Goal: Task Accomplishment & Management: Use online tool/utility

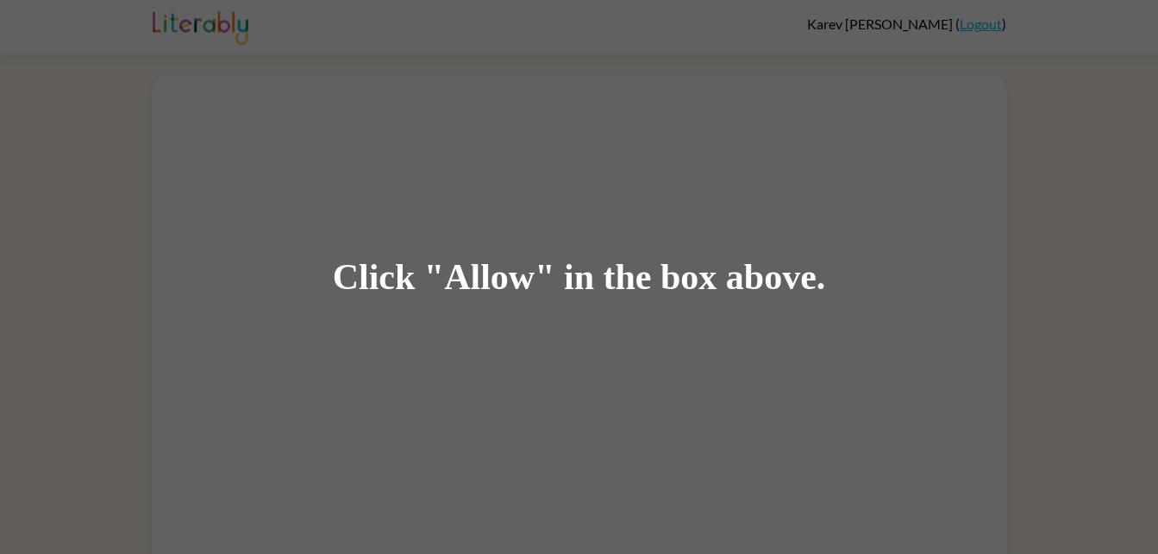
click at [622, 279] on div "Click "Allow" in the box above." at bounding box center [579, 277] width 493 height 39
click at [582, 214] on div "Click "Allow" in the box above." at bounding box center [579, 277] width 1158 height 554
click at [938, 20] on div "Click "Allow" in the box above." at bounding box center [579, 277] width 1158 height 554
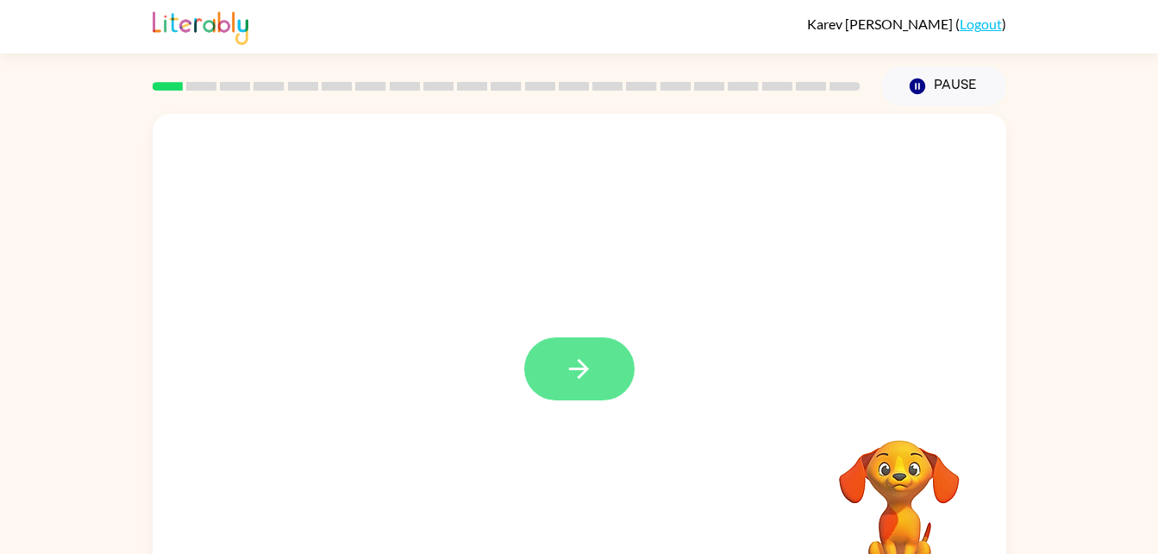
click at [592, 347] on button "button" at bounding box center [579, 368] width 110 height 63
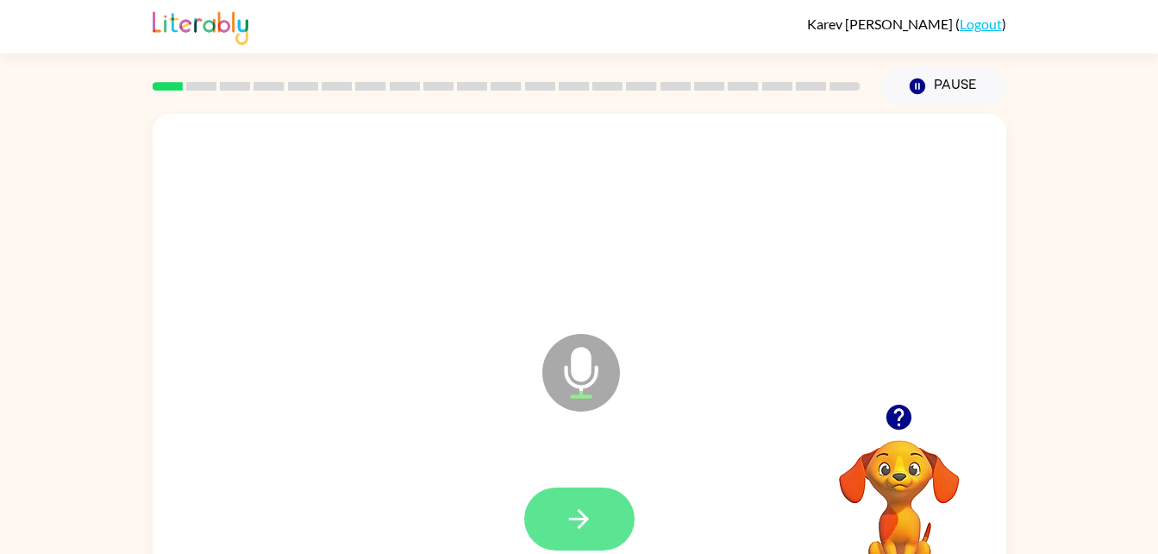
click at [572, 518] on icon "button" at bounding box center [579, 519] width 20 height 20
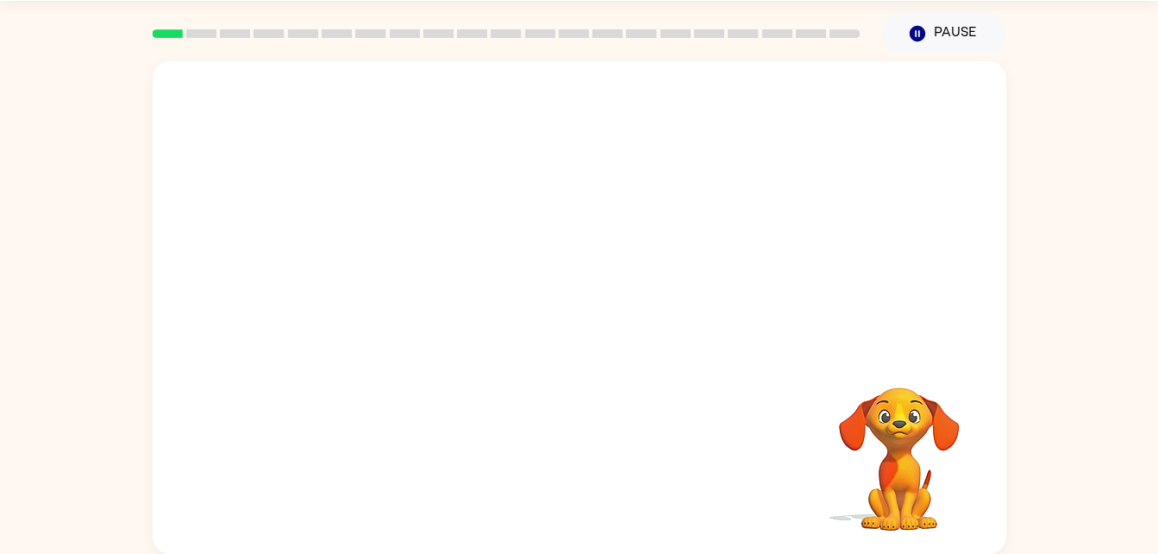
scroll to position [53, 0]
click at [588, 337] on button "button" at bounding box center [579, 316] width 110 height 63
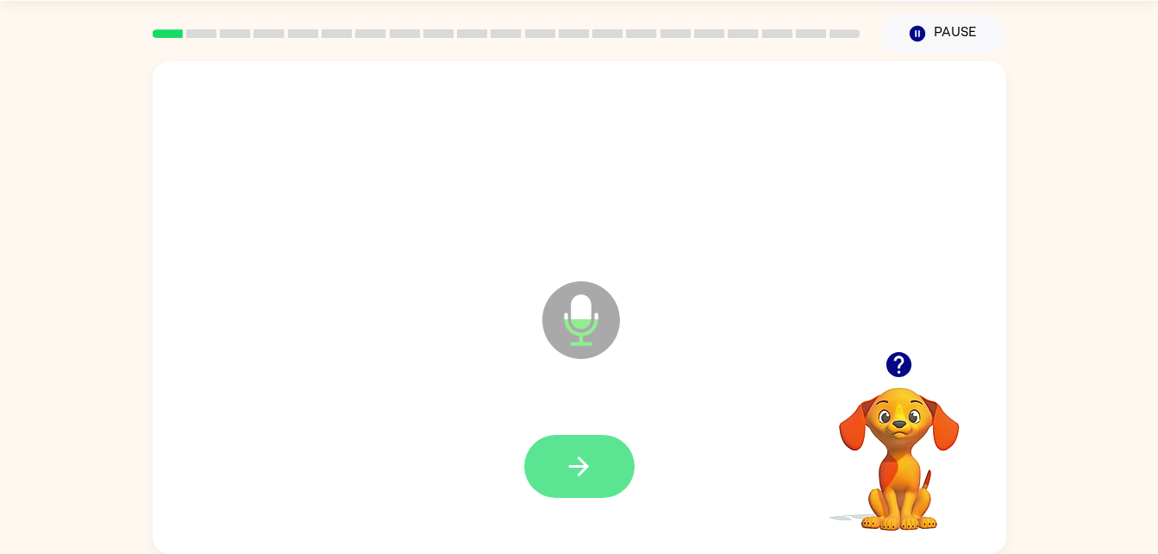
click at [595, 464] on button "button" at bounding box center [579, 466] width 110 height 63
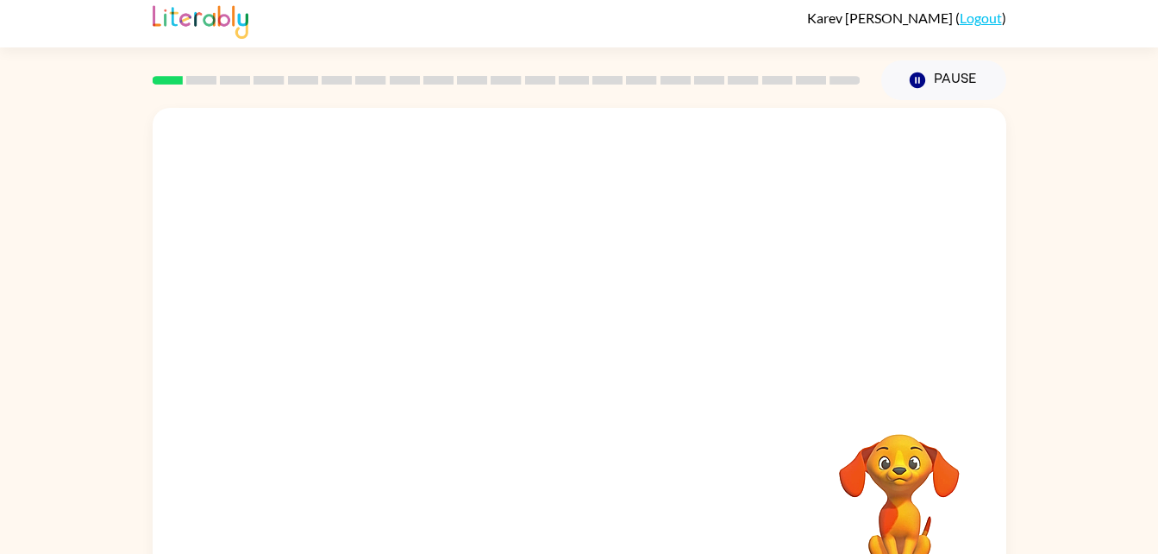
scroll to position [53, 0]
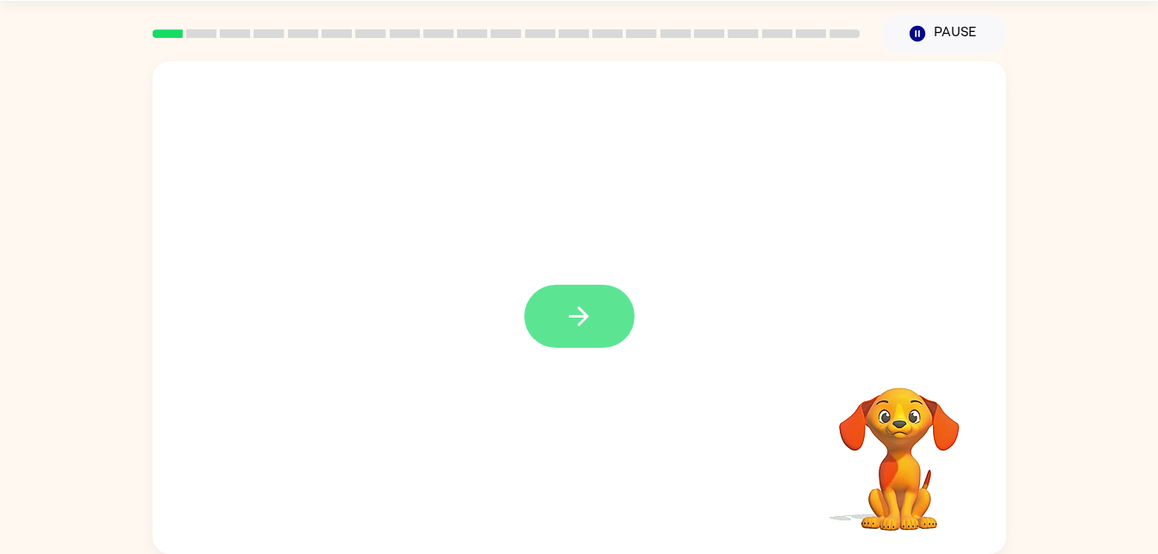
click at [621, 308] on button "button" at bounding box center [579, 316] width 110 height 63
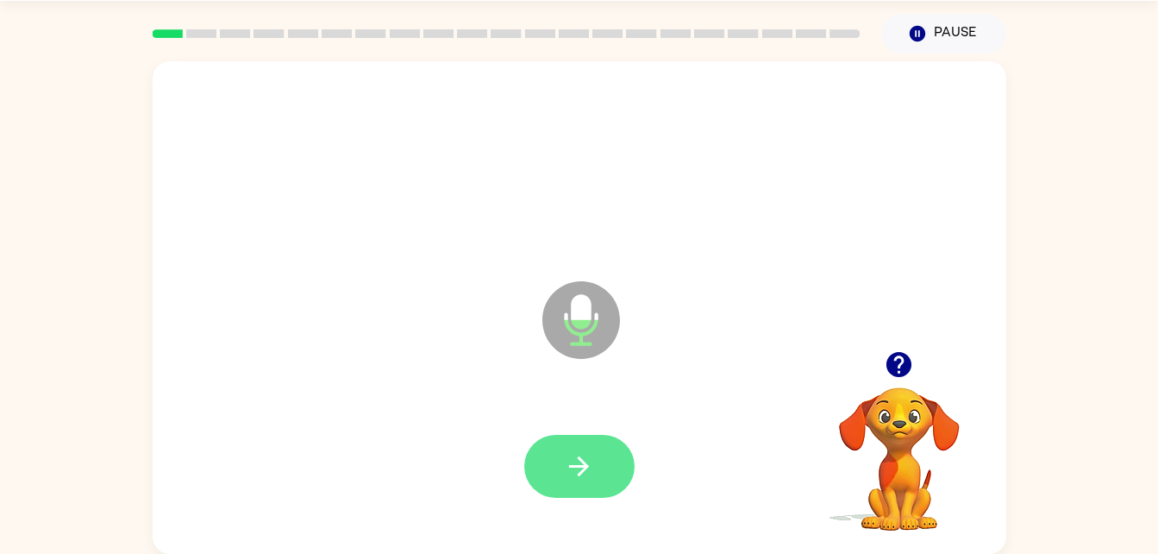
click at [580, 451] on icon "button" at bounding box center [579, 466] width 30 height 30
click at [581, 456] on icon "button" at bounding box center [579, 466] width 30 height 30
click at [889, 355] on icon "button" at bounding box center [899, 364] width 30 height 30
click at [574, 463] on icon "button" at bounding box center [579, 466] width 30 height 30
click at [611, 443] on button "button" at bounding box center [579, 466] width 110 height 63
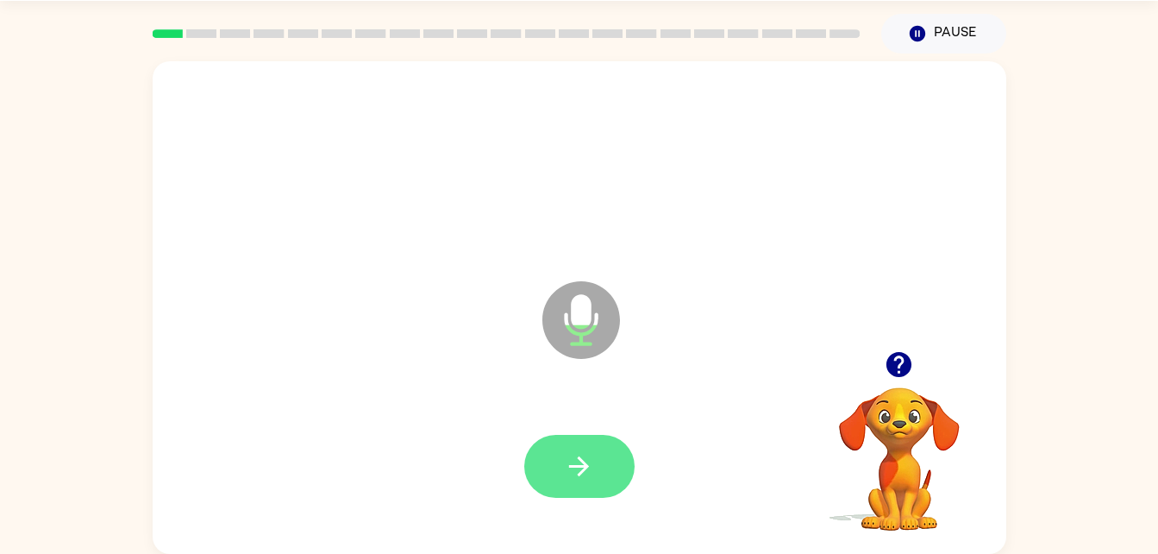
click at [576, 462] on icon "button" at bounding box center [579, 466] width 30 height 30
click at [582, 484] on button "button" at bounding box center [579, 466] width 110 height 63
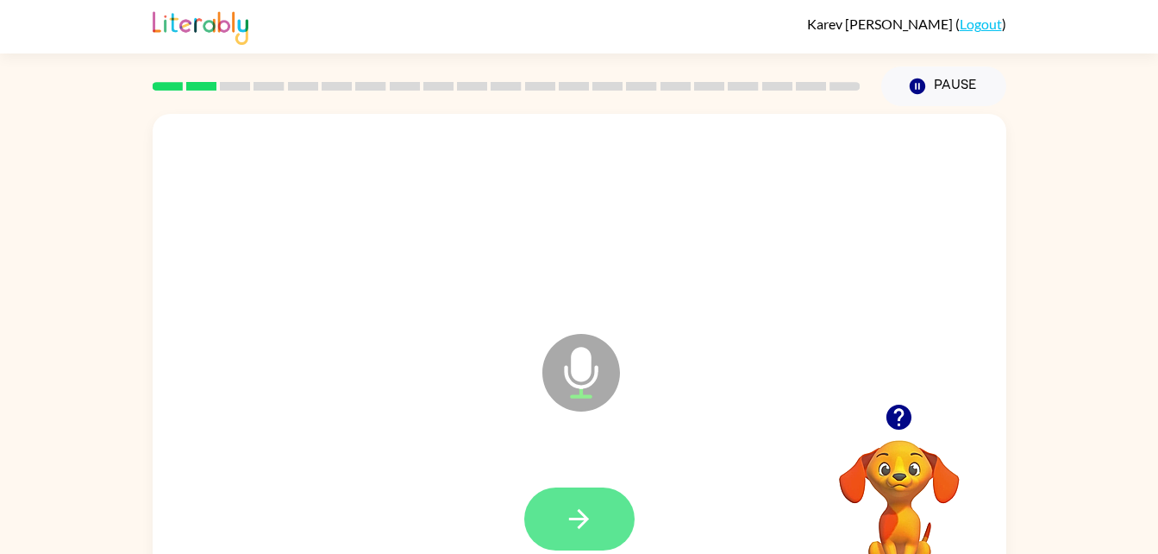
click at [568, 516] on icon "button" at bounding box center [579, 519] width 30 height 30
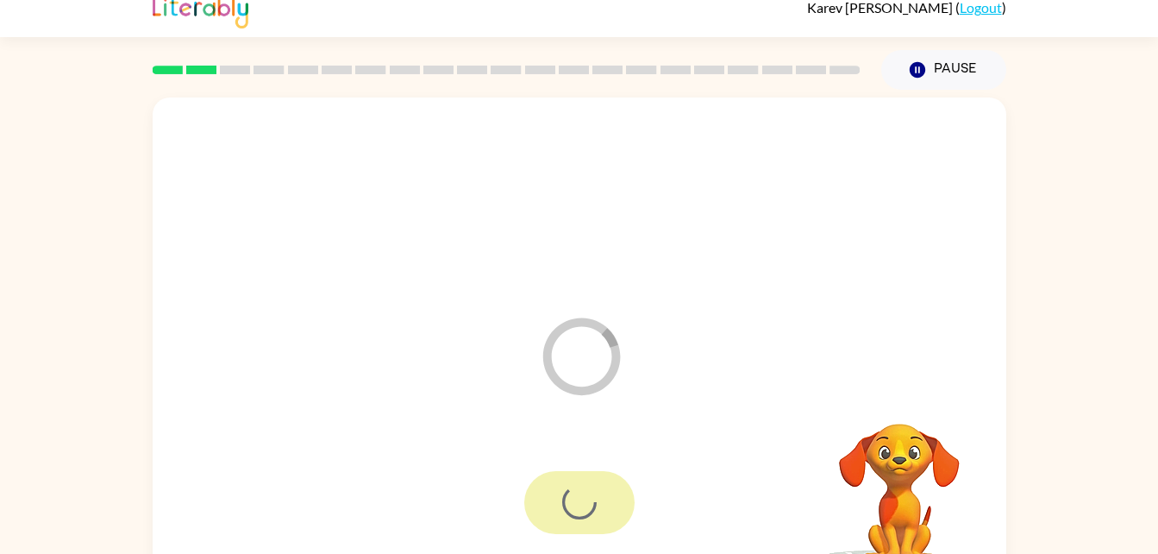
scroll to position [53, 0]
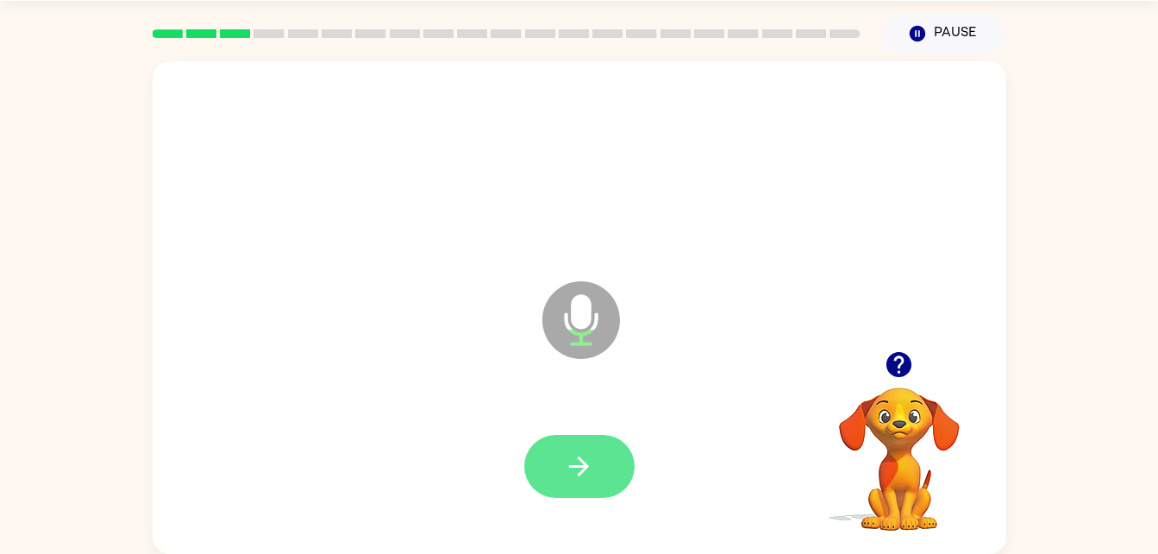
click at [570, 457] on icon "button" at bounding box center [579, 466] width 30 height 30
click at [574, 435] on button "button" at bounding box center [579, 466] width 110 height 63
click at [585, 442] on div at bounding box center [579, 466] width 110 height 63
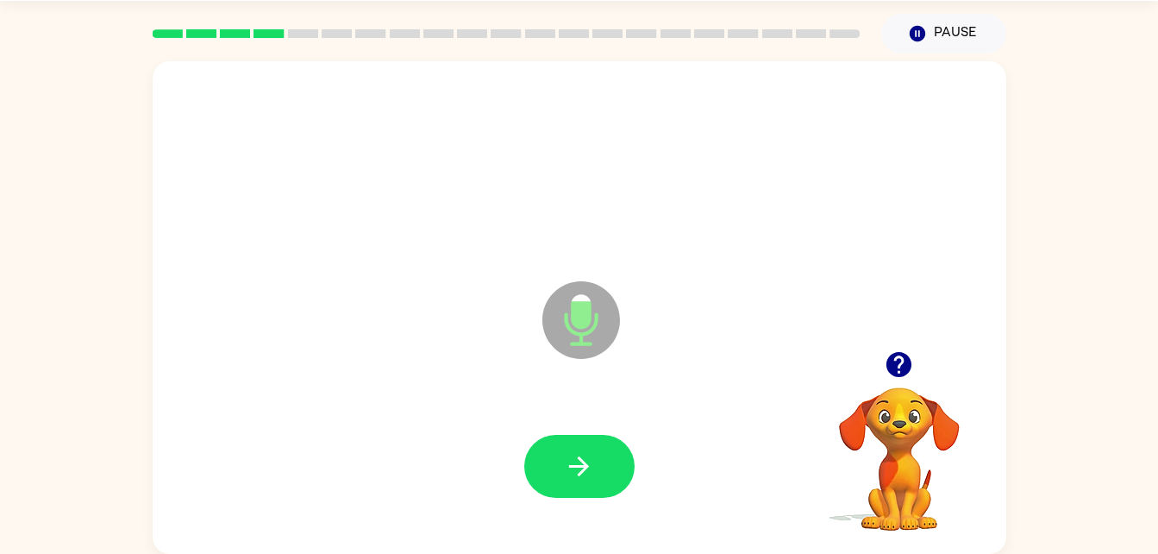
click at [911, 368] on icon "button" at bounding box center [899, 364] width 25 height 25
click at [578, 437] on button "button" at bounding box center [579, 466] width 110 height 63
click at [577, 462] on icon "button" at bounding box center [579, 466] width 30 height 30
drag, startPoint x: 574, startPoint y: 485, endPoint x: 568, endPoint y: 476, distance: 10.1
click at [568, 476] on button "button" at bounding box center [579, 466] width 110 height 63
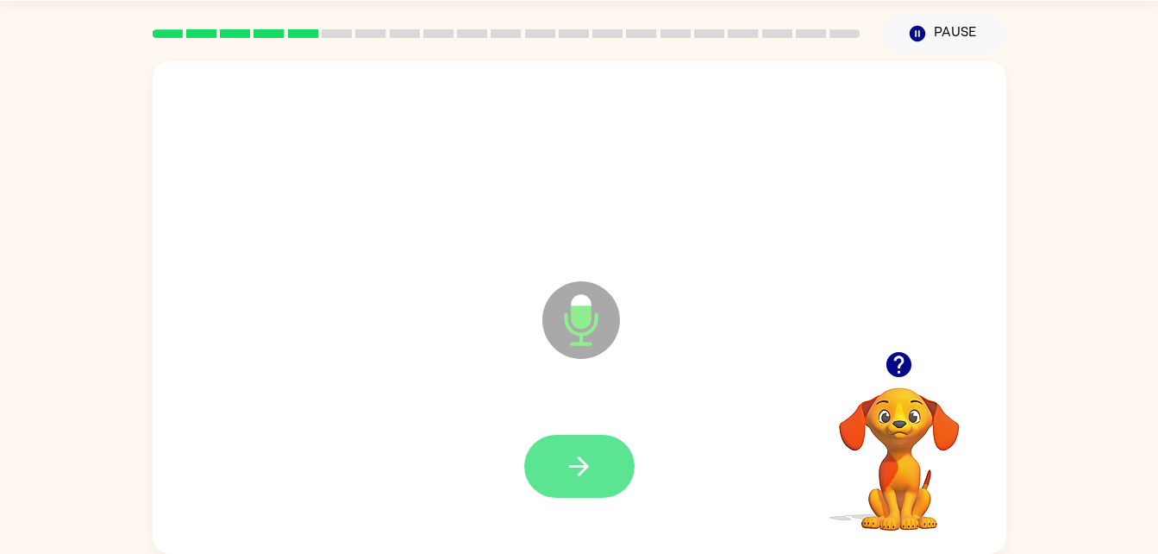
click at [600, 446] on button "button" at bounding box center [579, 466] width 110 height 63
click at [585, 453] on icon "button" at bounding box center [579, 466] width 30 height 30
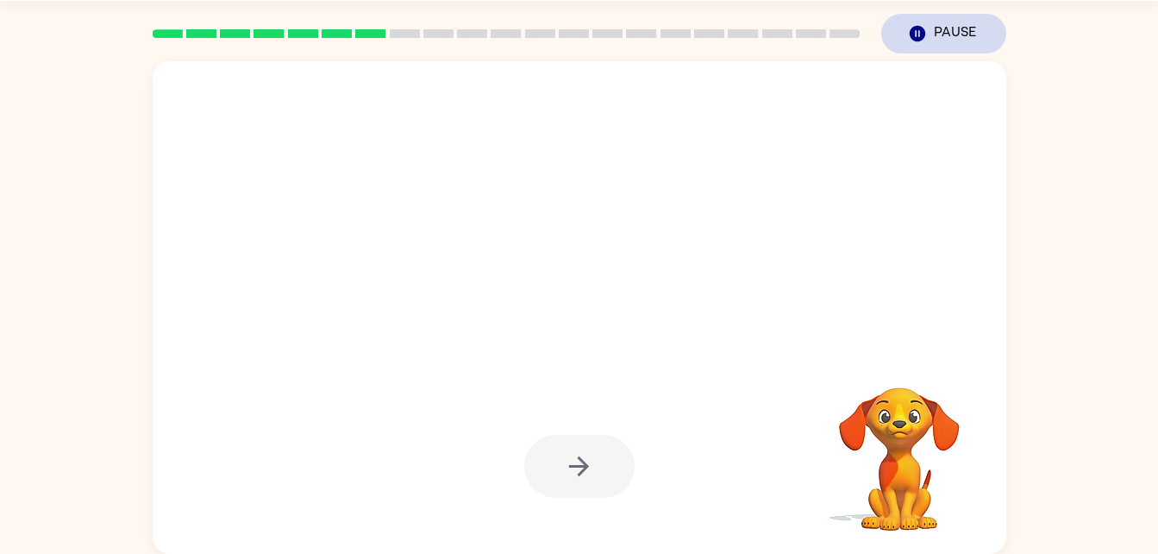
click at [939, 34] on button "Pause Pause" at bounding box center [944, 34] width 125 height 40
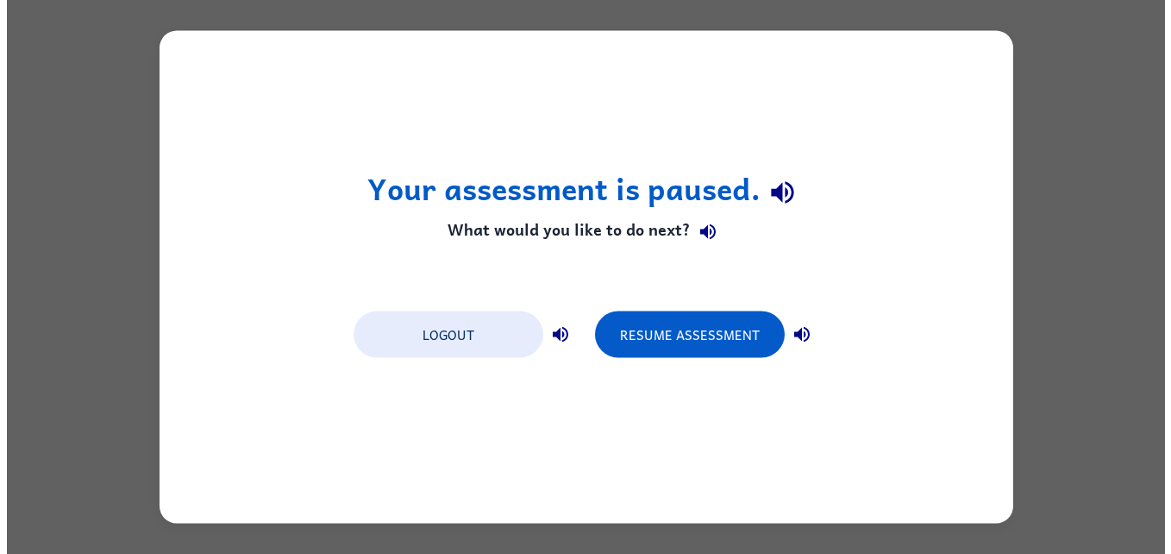
scroll to position [0, 0]
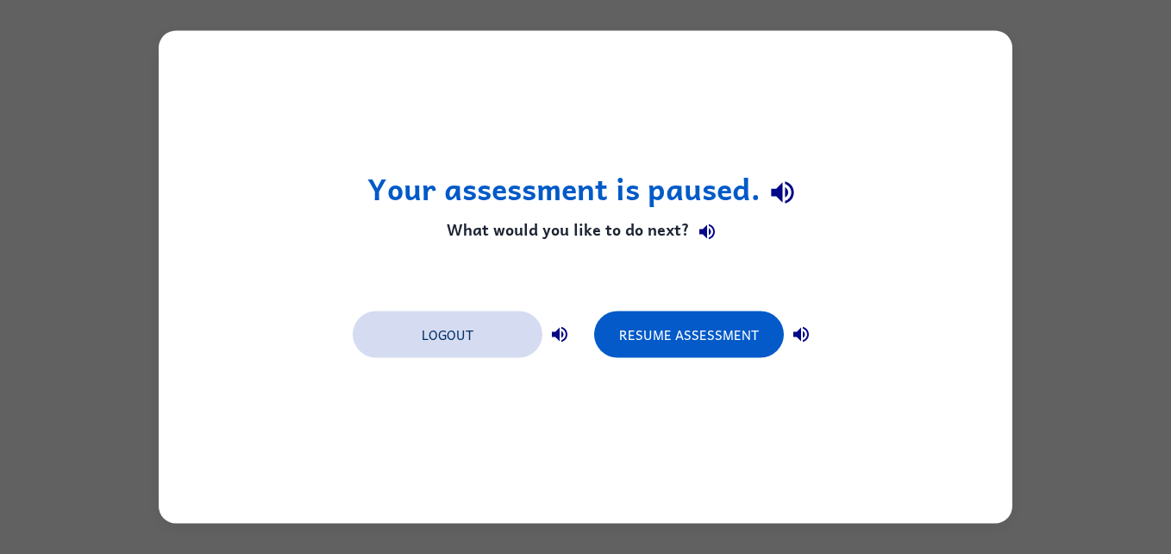
click at [460, 339] on button "Logout" at bounding box center [448, 334] width 190 height 47
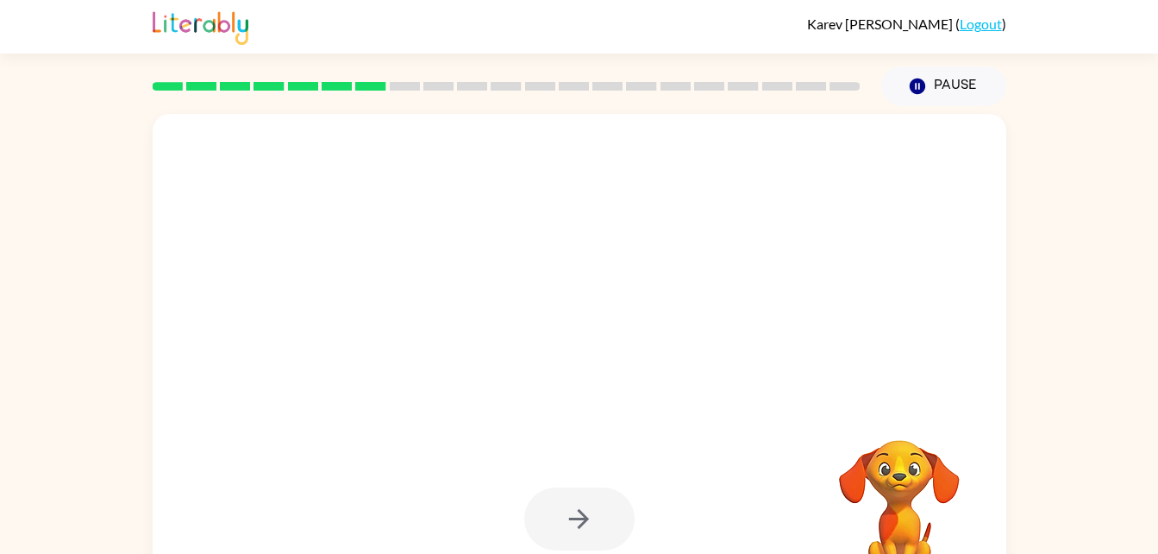
scroll to position [53, 0]
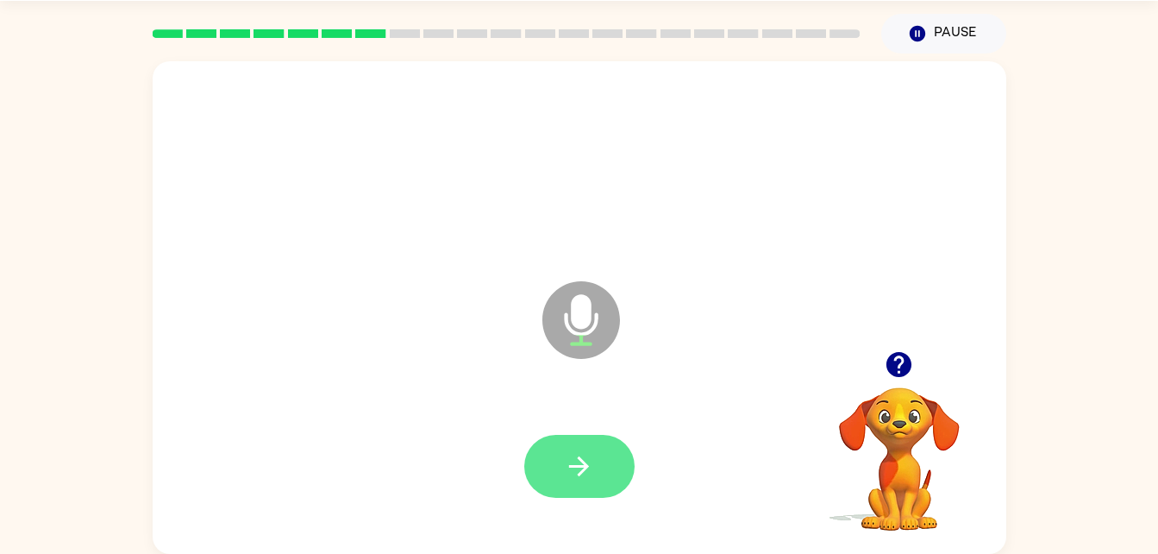
click at [598, 436] on button "button" at bounding box center [579, 466] width 110 height 63
click at [587, 476] on icon "button" at bounding box center [579, 466] width 30 height 30
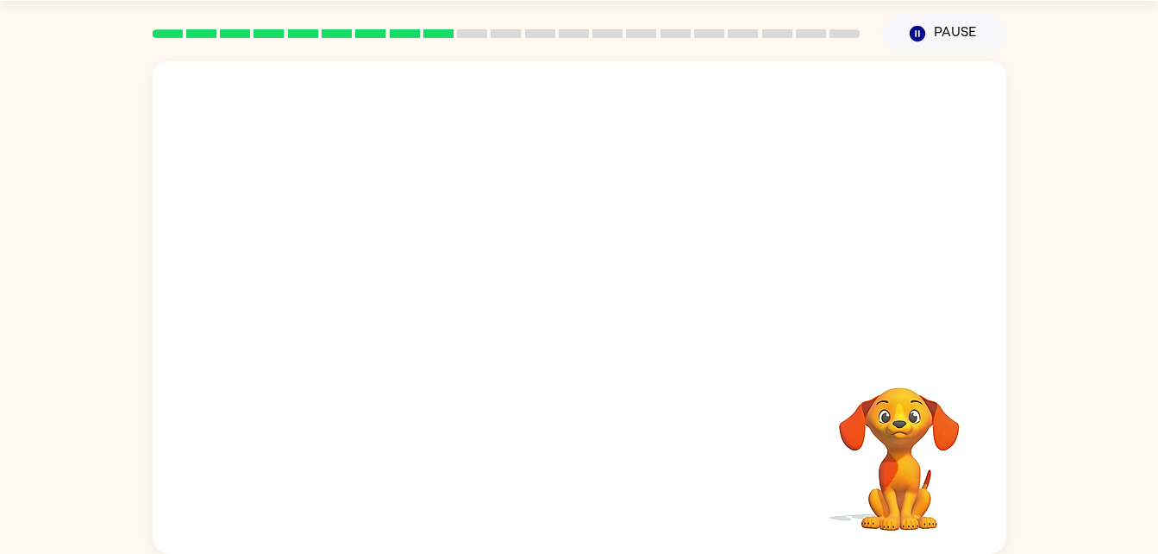
click at [1151, 539] on div "Your browser must support playing .mp4 files to use Literably. Please try using…" at bounding box center [579, 303] width 1158 height 500
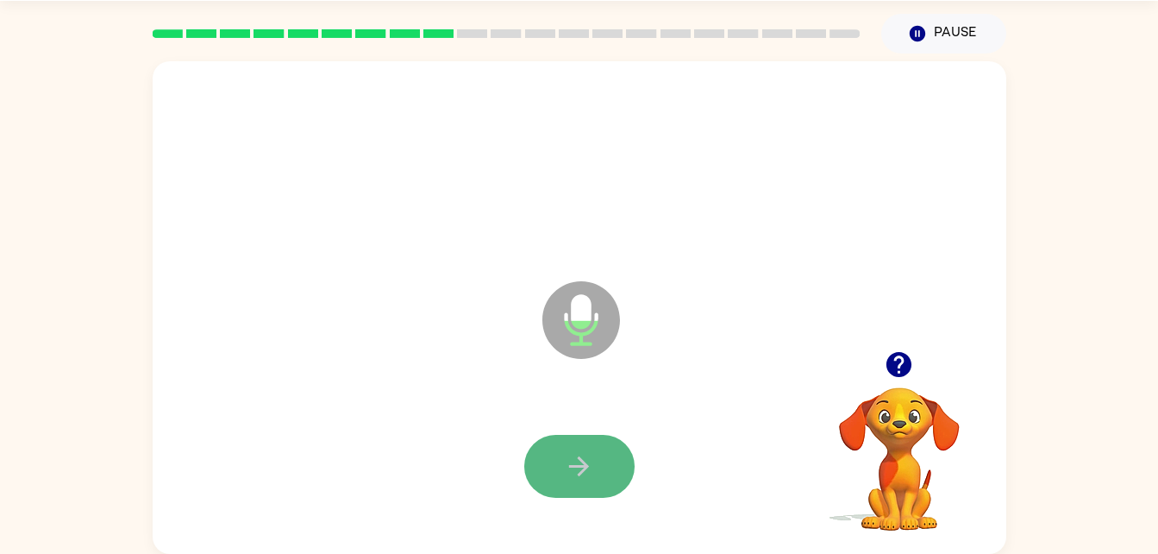
click at [574, 441] on button "button" at bounding box center [579, 466] width 110 height 63
click at [578, 455] on icon "button" at bounding box center [579, 466] width 30 height 30
click at [577, 460] on icon "button" at bounding box center [579, 466] width 30 height 30
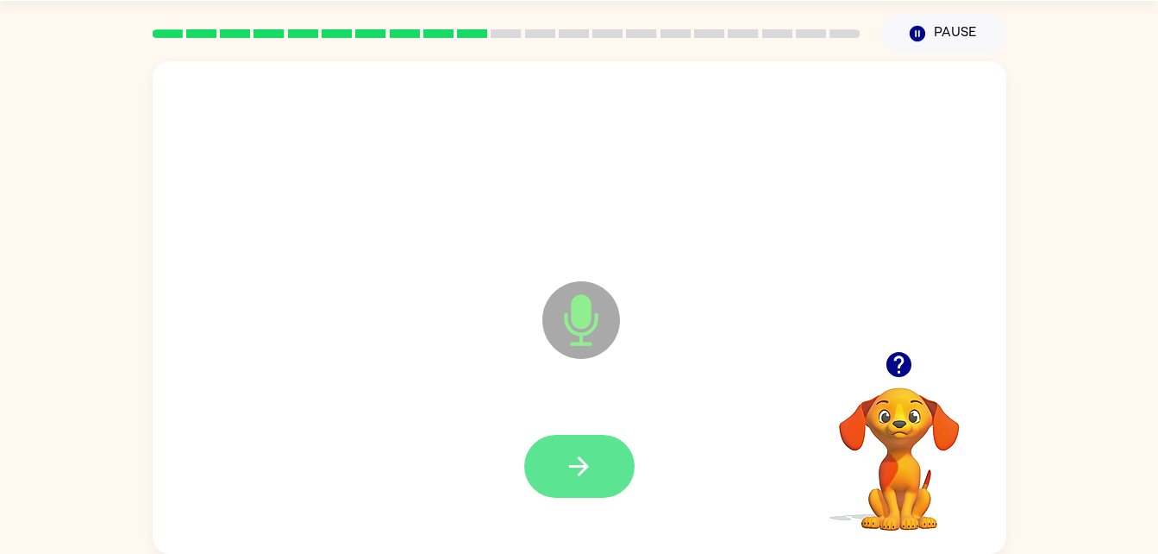
click at [569, 468] on icon "button" at bounding box center [579, 466] width 30 height 30
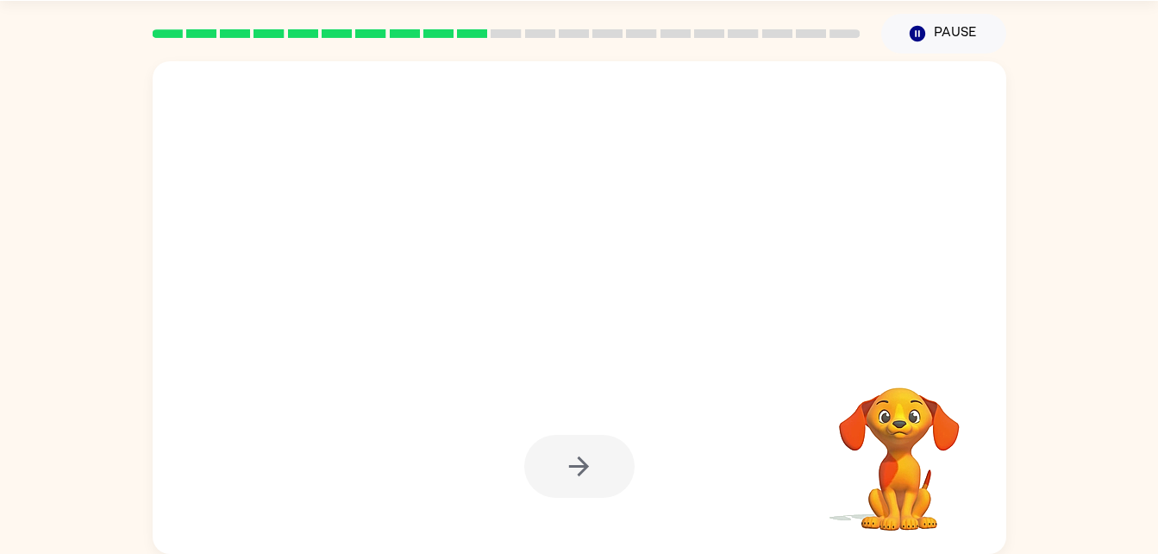
click at [569, 468] on div at bounding box center [579, 466] width 110 height 63
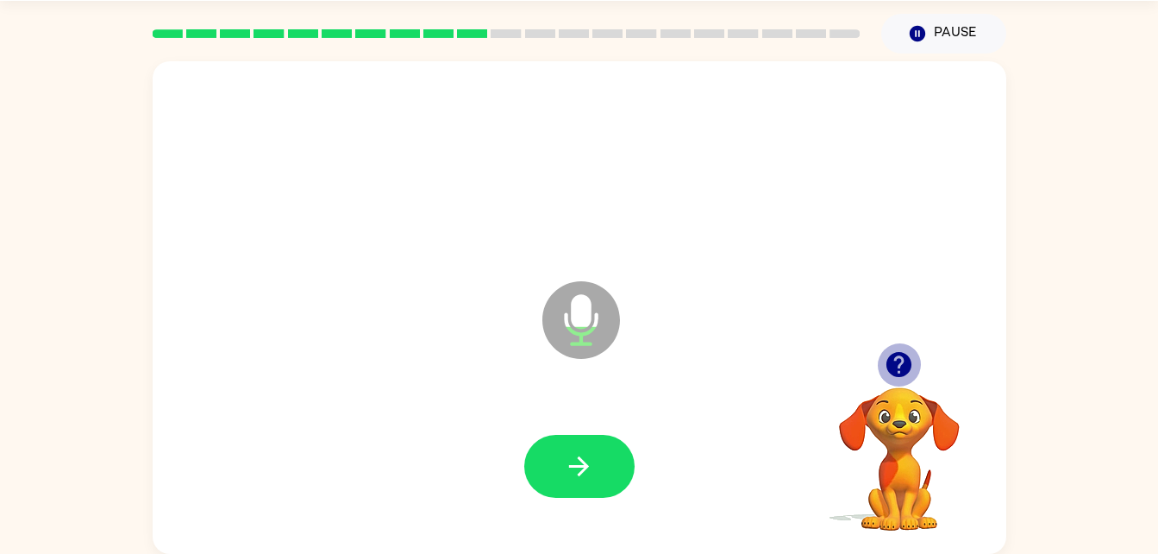
click at [900, 363] on icon "button" at bounding box center [899, 364] width 30 height 30
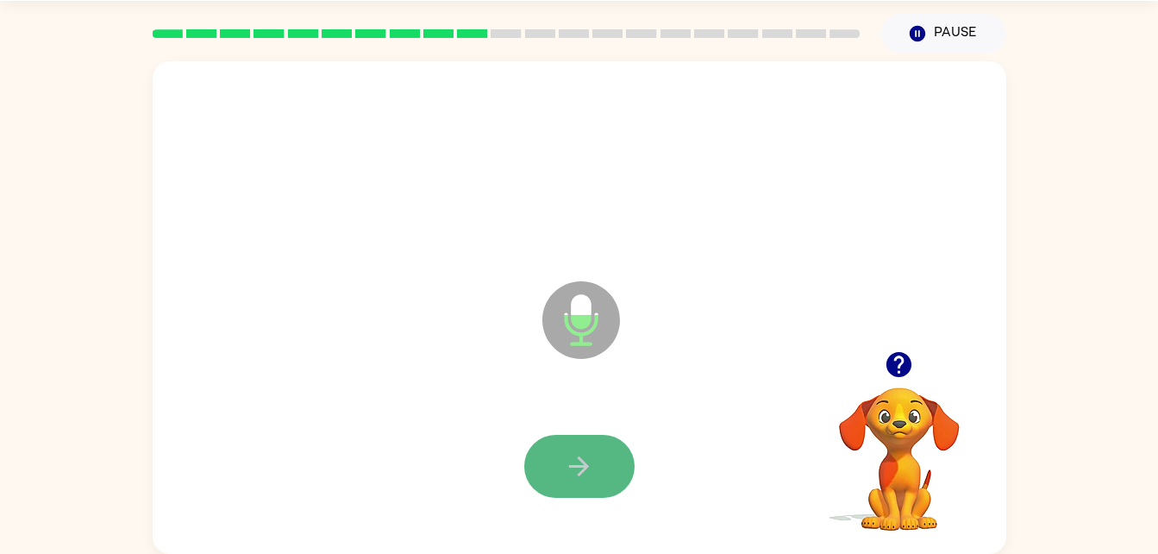
click at [565, 448] on button "button" at bounding box center [579, 466] width 110 height 63
click at [559, 459] on button "button" at bounding box center [579, 466] width 110 height 63
click at [581, 465] on icon "button" at bounding box center [579, 466] width 20 height 20
click at [576, 461] on icon "button" at bounding box center [579, 466] width 30 height 30
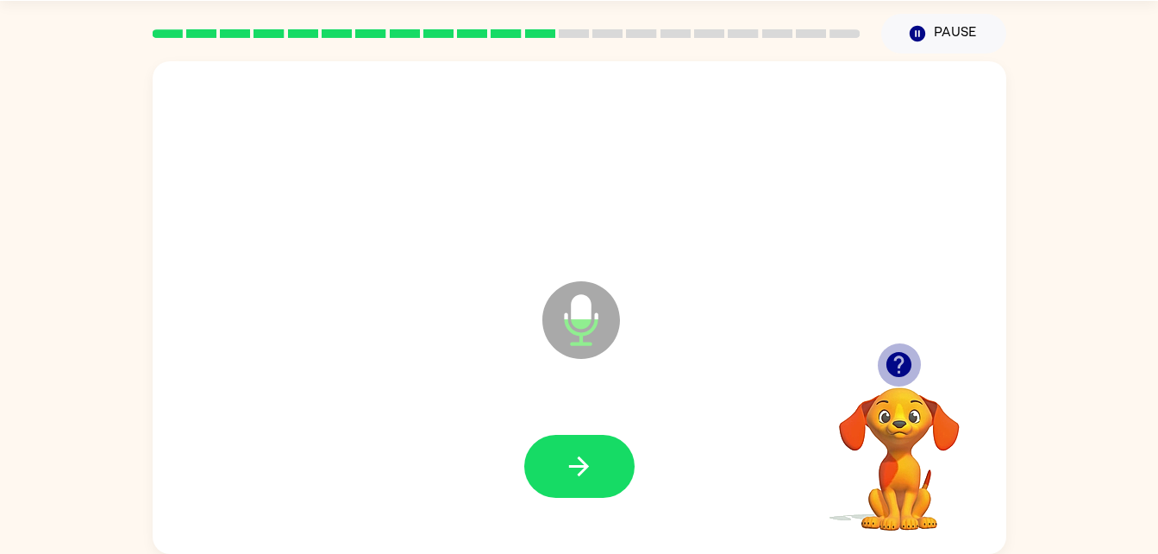
click at [903, 349] on icon "button" at bounding box center [899, 364] width 30 height 30
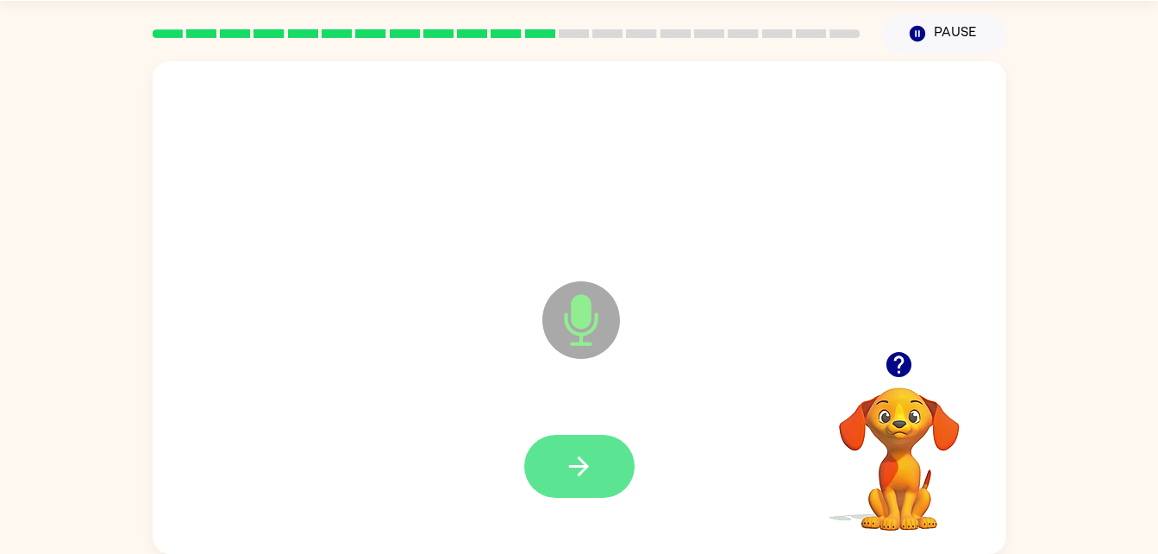
click at [562, 477] on button "button" at bounding box center [579, 466] width 110 height 63
click at [559, 453] on button "button" at bounding box center [579, 466] width 110 height 63
click at [598, 451] on button "button" at bounding box center [579, 466] width 110 height 63
click at [580, 476] on icon "button" at bounding box center [579, 466] width 30 height 30
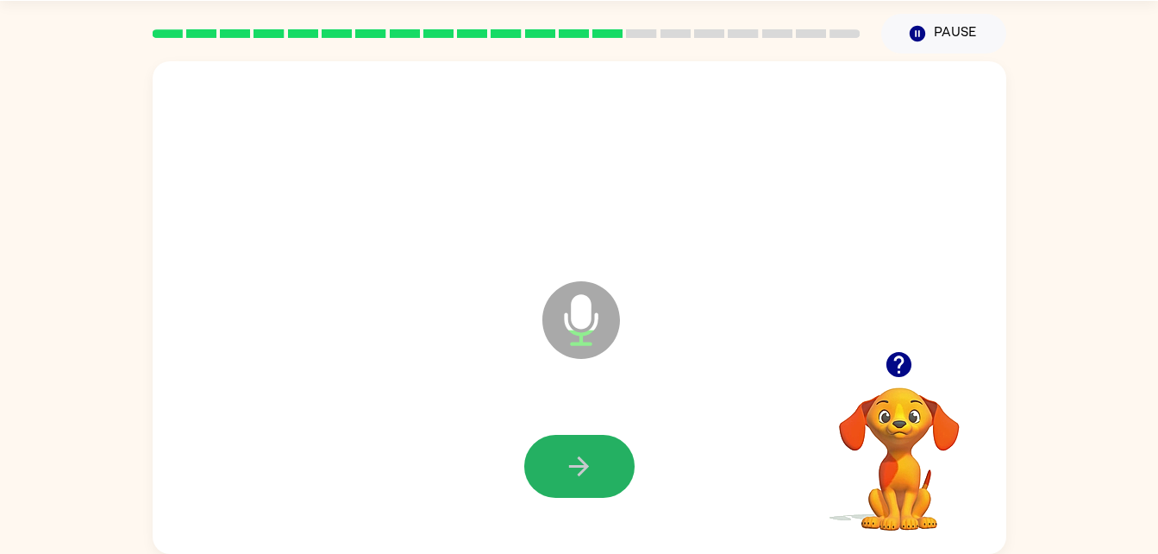
drag, startPoint x: 580, startPoint y: 491, endPoint x: 574, endPoint y: 482, distance: 10.5
click at [574, 482] on button "button" at bounding box center [579, 466] width 110 height 63
click at [587, 449] on button "button" at bounding box center [579, 466] width 110 height 63
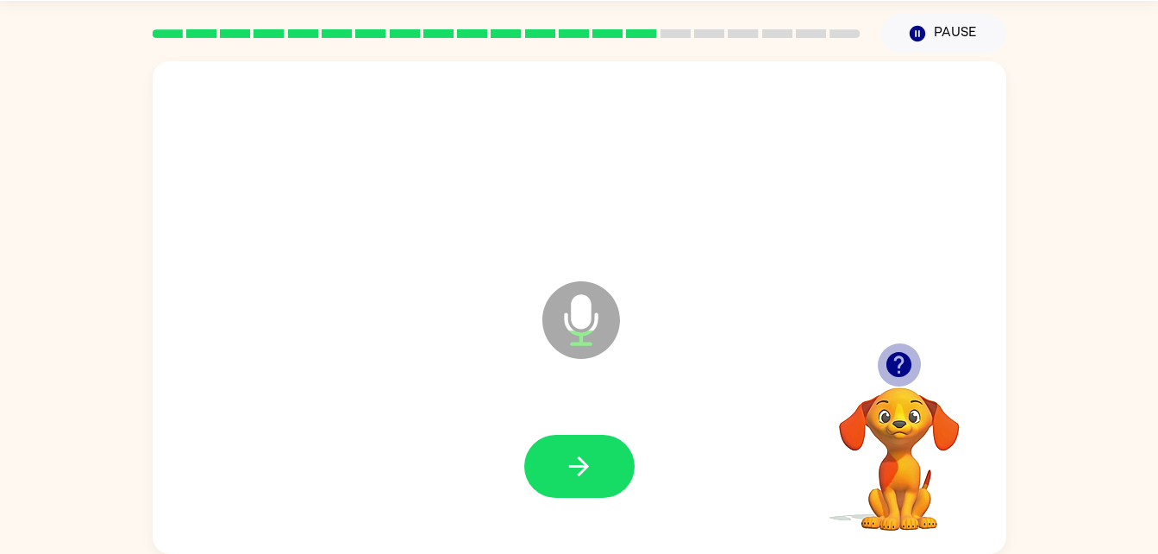
click at [902, 365] on icon "button" at bounding box center [899, 364] width 25 height 25
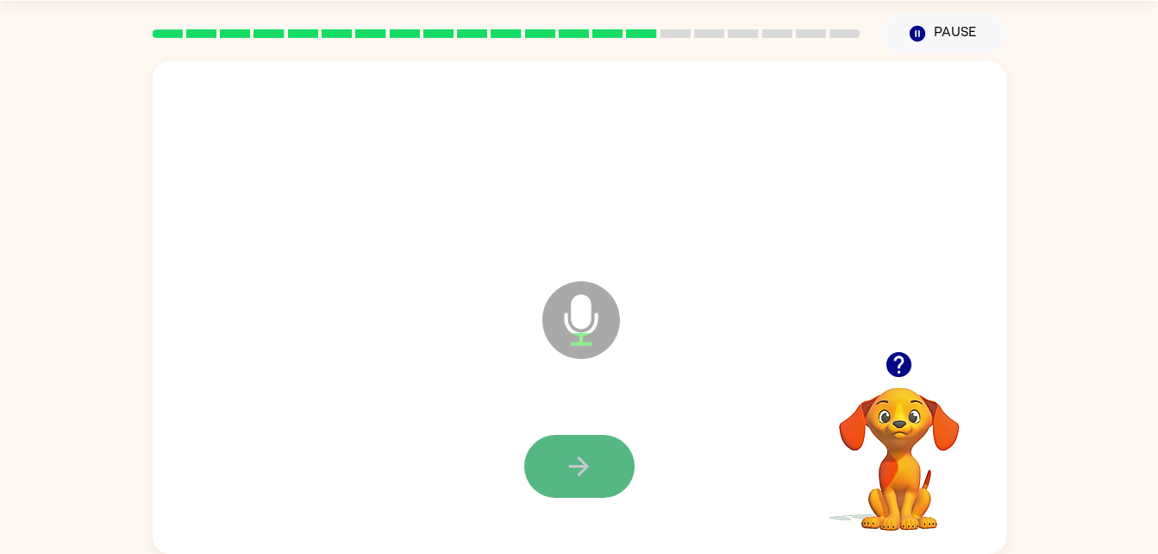
click at [569, 469] on icon "button" at bounding box center [579, 466] width 30 height 30
click at [564, 472] on icon "button" at bounding box center [579, 466] width 30 height 30
click at [588, 456] on icon "button" at bounding box center [579, 466] width 30 height 30
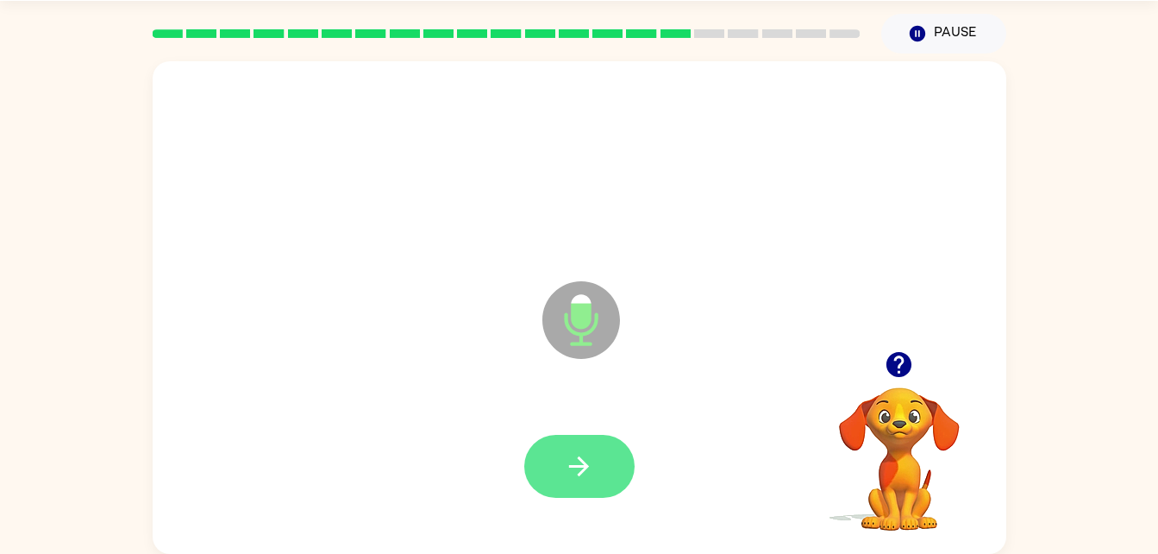
click at [586, 454] on icon "button" at bounding box center [579, 466] width 30 height 30
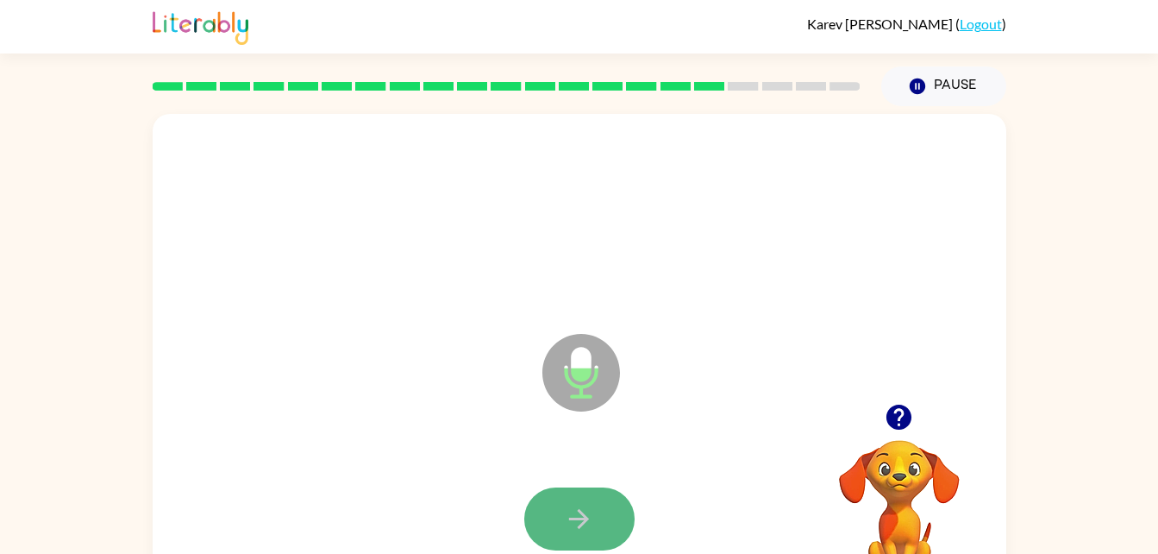
click at [579, 502] on button "button" at bounding box center [579, 518] width 110 height 63
click at [587, 510] on icon "button" at bounding box center [579, 519] width 30 height 30
click at [590, 517] on icon "button" at bounding box center [579, 519] width 30 height 30
click at [586, 518] on icon "button" at bounding box center [579, 519] width 20 height 20
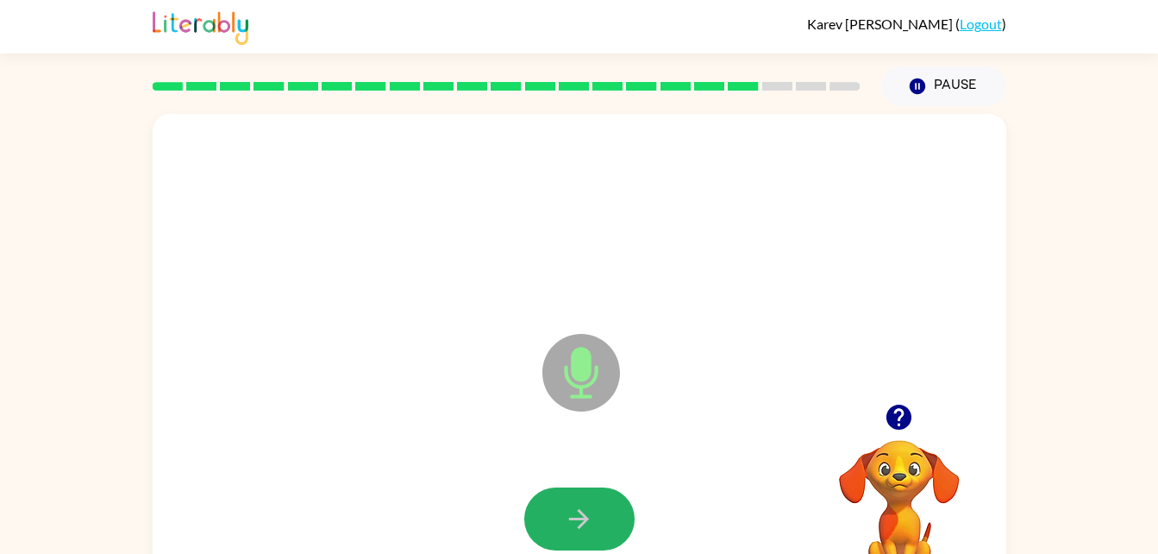
click at [586, 518] on icon "button" at bounding box center [579, 519] width 20 height 20
click at [583, 509] on icon "button" at bounding box center [579, 519] width 30 height 30
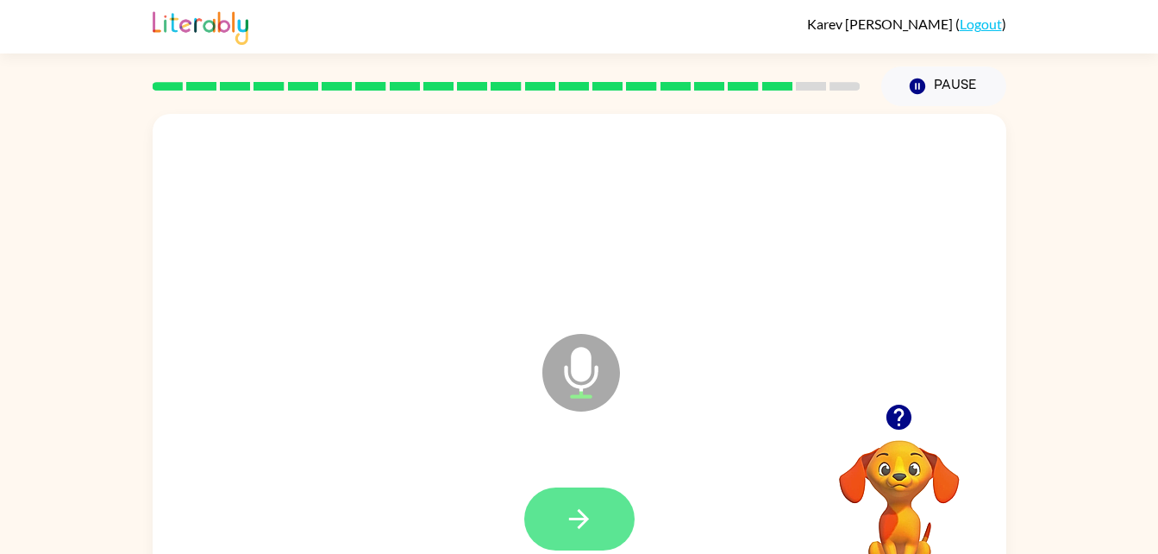
click at [596, 530] on button "button" at bounding box center [579, 518] width 110 height 63
click at [605, 506] on button "button" at bounding box center [579, 518] width 110 height 63
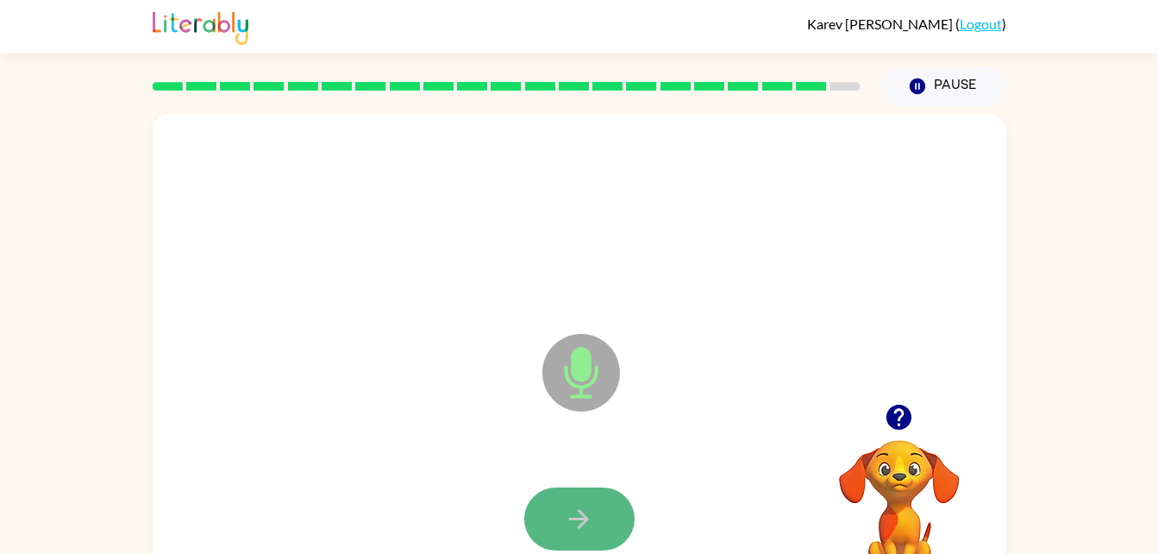
click at [593, 511] on icon "button" at bounding box center [579, 519] width 30 height 30
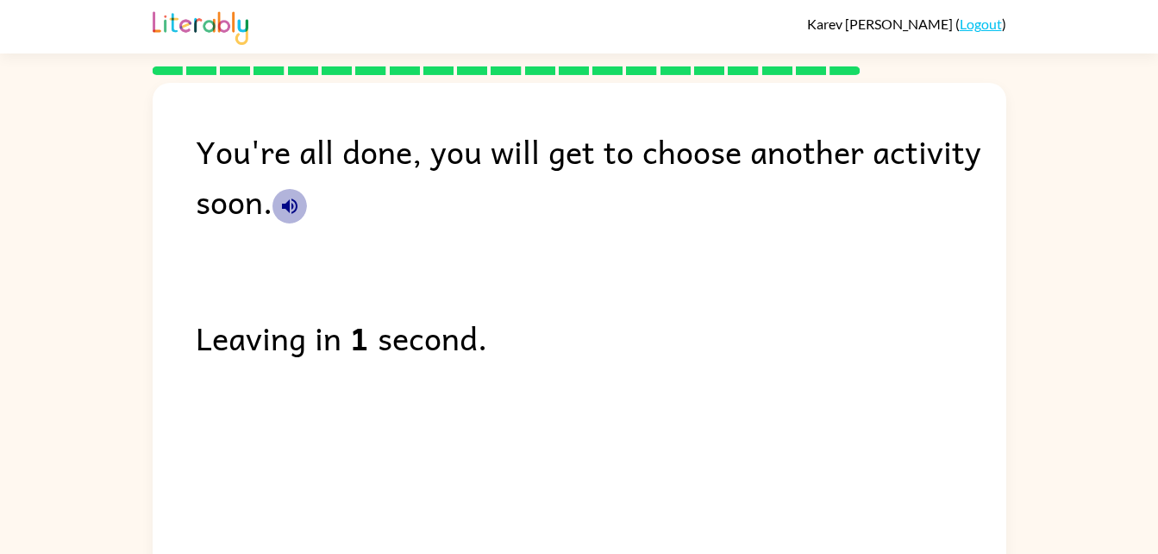
click at [286, 204] on icon "button" at bounding box center [290, 206] width 16 height 16
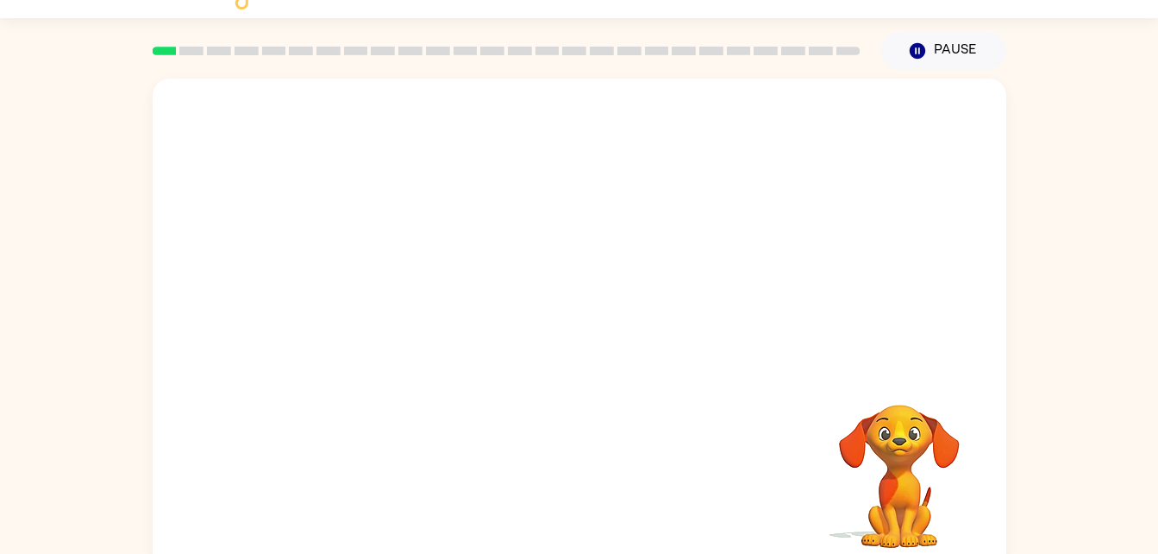
scroll to position [53, 0]
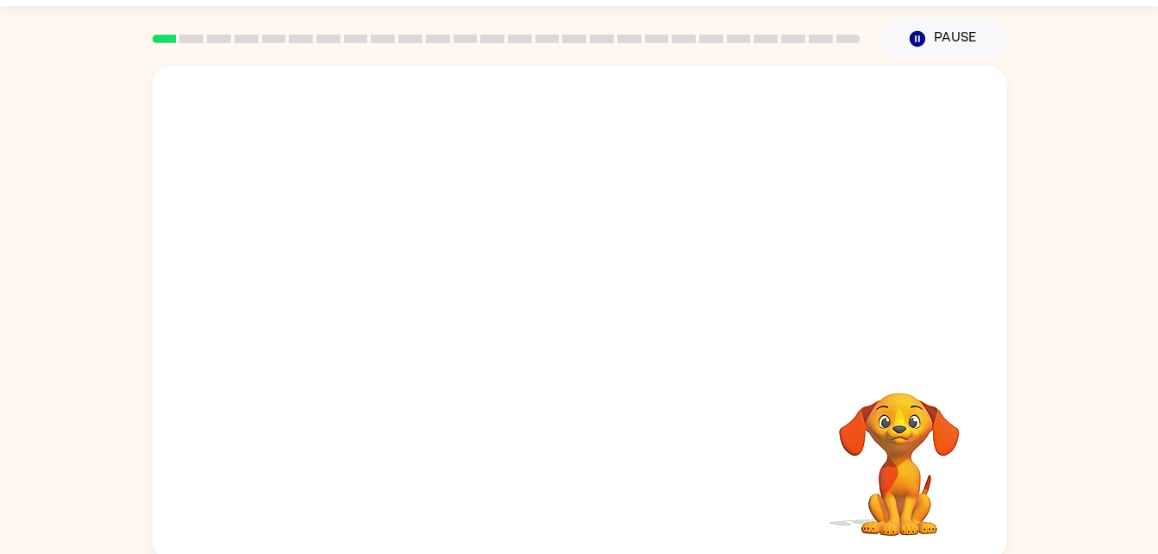
scroll to position [53, 0]
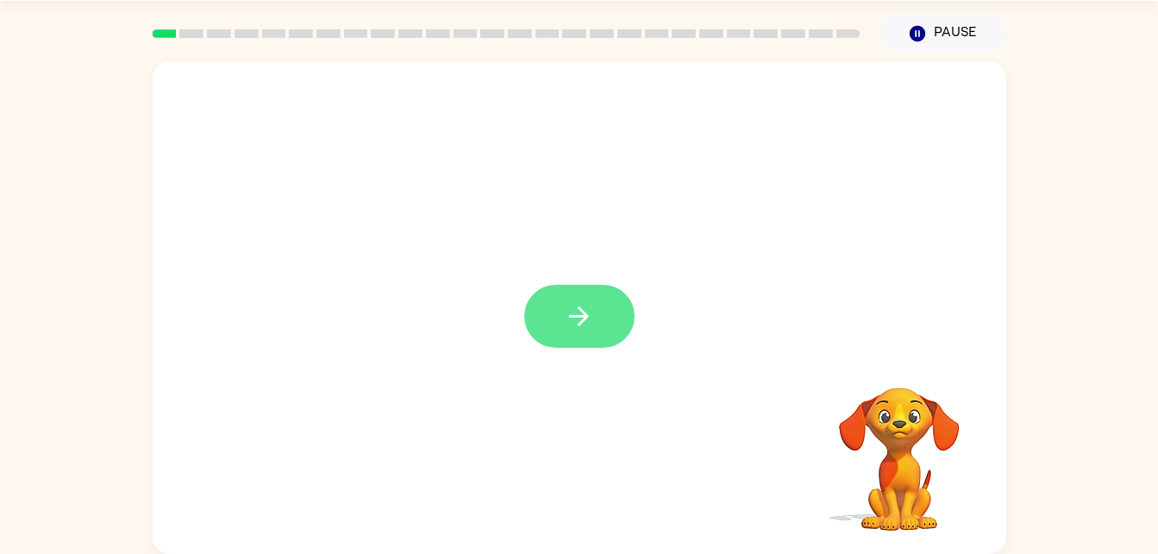
drag, startPoint x: 562, startPoint y: 298, endPoint x: 574, endPoint y: 323, distance: 28.2
click at [574, 323] on icon "button" at bounding box center [579, 316] width 30 height 30
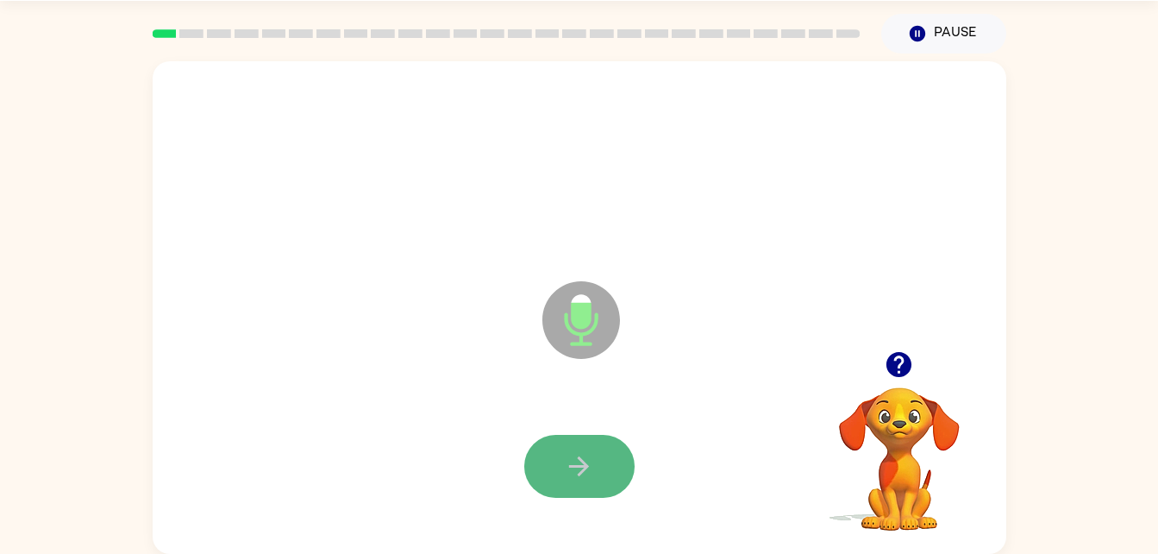
click at [582, 451] on icon "button" at bounding box center [579, 466] width 30 height 30
click at [591, 465] on icon "button" at bounding box center [579, 466] width 30 height 30
click at [589, 463] on icon "button" at bounding box center [579, 466] width 30 height 30
click at [572, 459] on icon "button" at bounding box center [579, 466] width 30 height 30
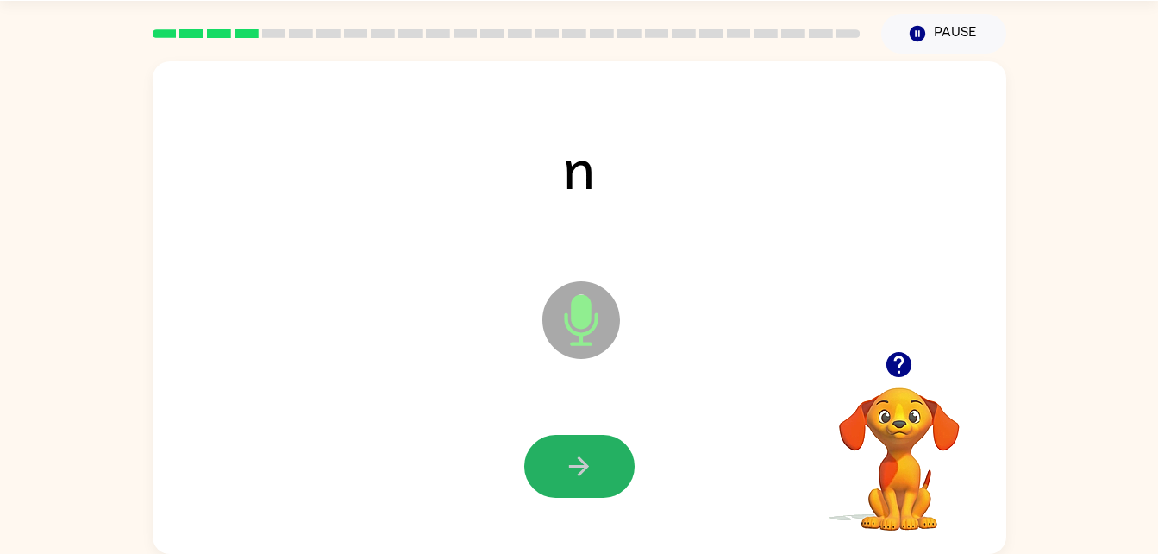
click at [574, 452] on icon "button" at bounding box center [579, 466] width 30 height 30
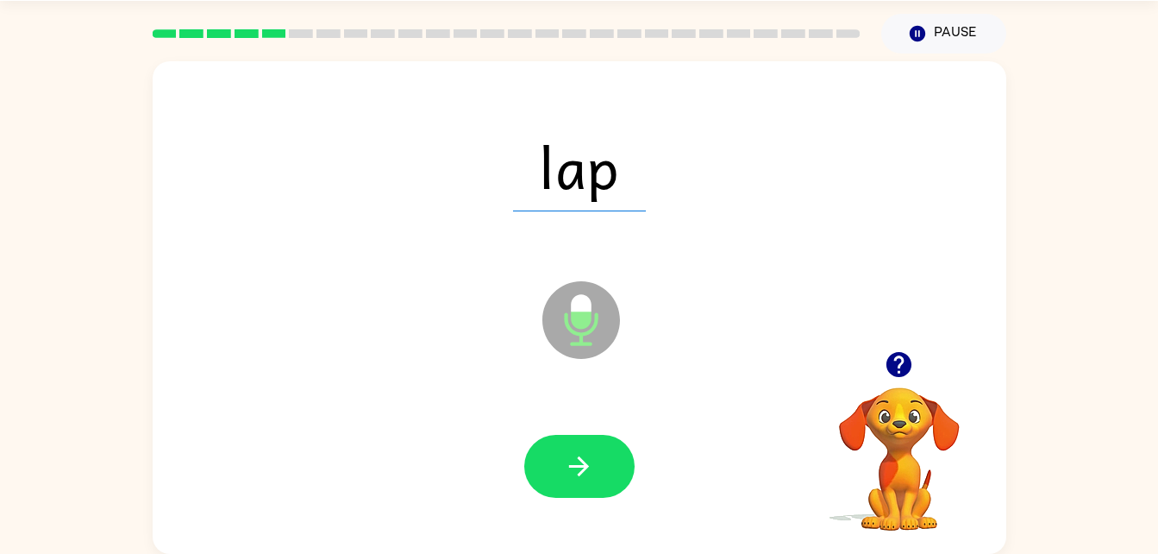
click at [506, 364] on div "lap Microphone The Microphone is here when it is your turn to talk" at bounding box center [580, 307] width 854 height 493
click at [572, 467] on icon "button" at bounding box center [579, 466] width 20 height 20
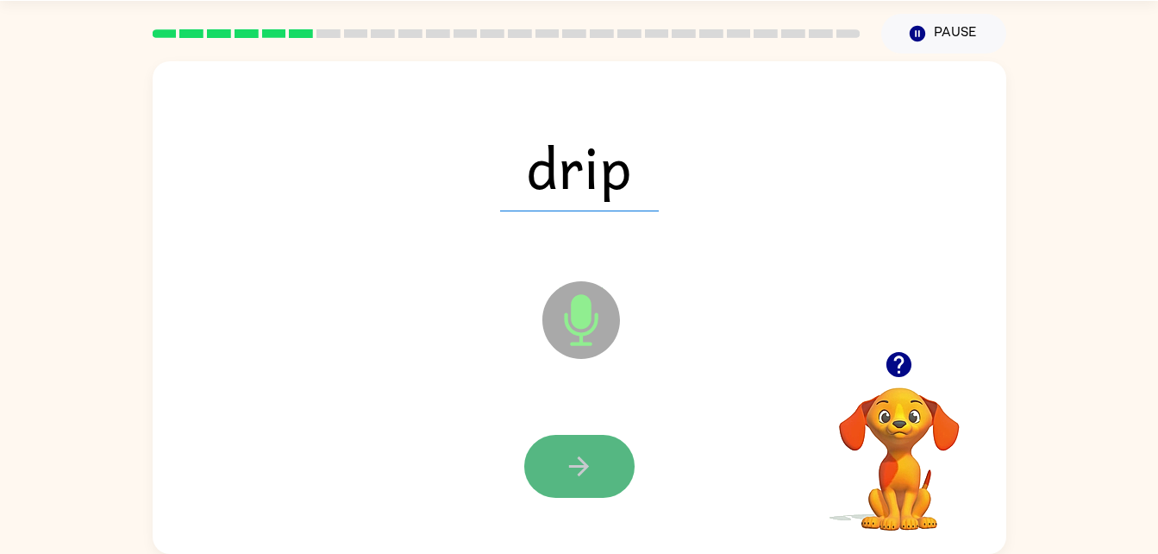
click at [590, 474] on icon "button" at bounding box center [579, 466] width 30 height 30
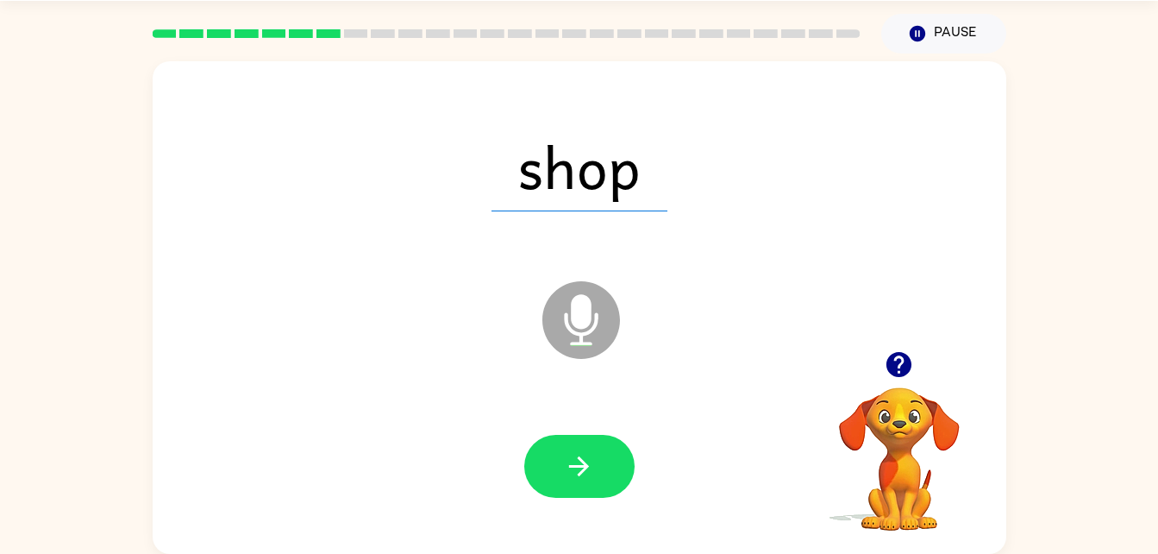
click at [555, 425] on div at bounding box center [579, 466] width 819 height 141
click at [561, 494] on button "button" at bounding box center [579, 466] width 110 height 63
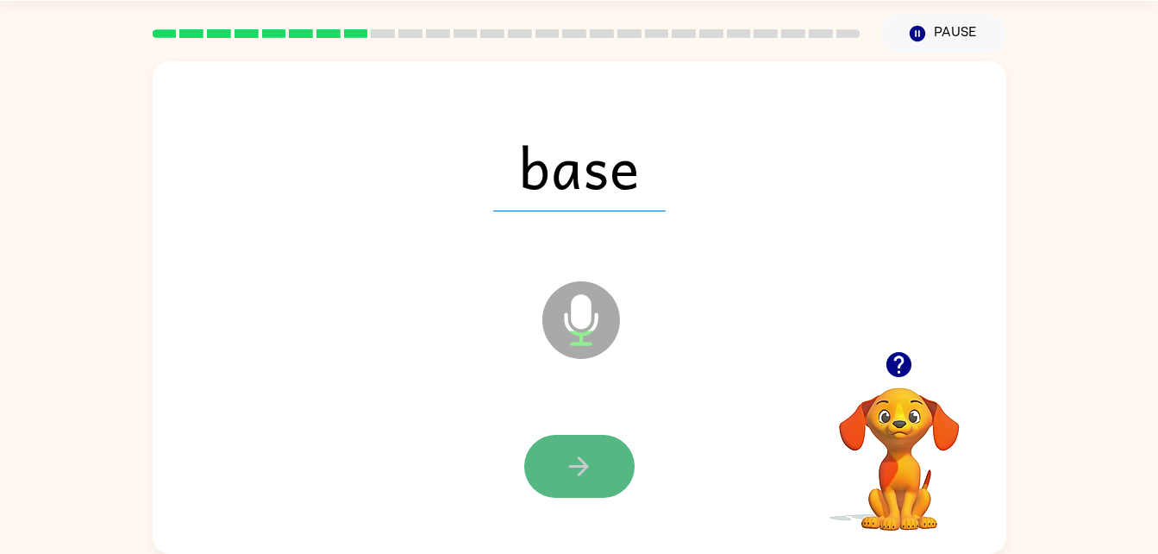
click at [589, 479] on icon "button" at bounding box center [579, 466] width 30 height 30
click at [557, 455] on button "button" at bounding box center [579, 466] width 110 height 63
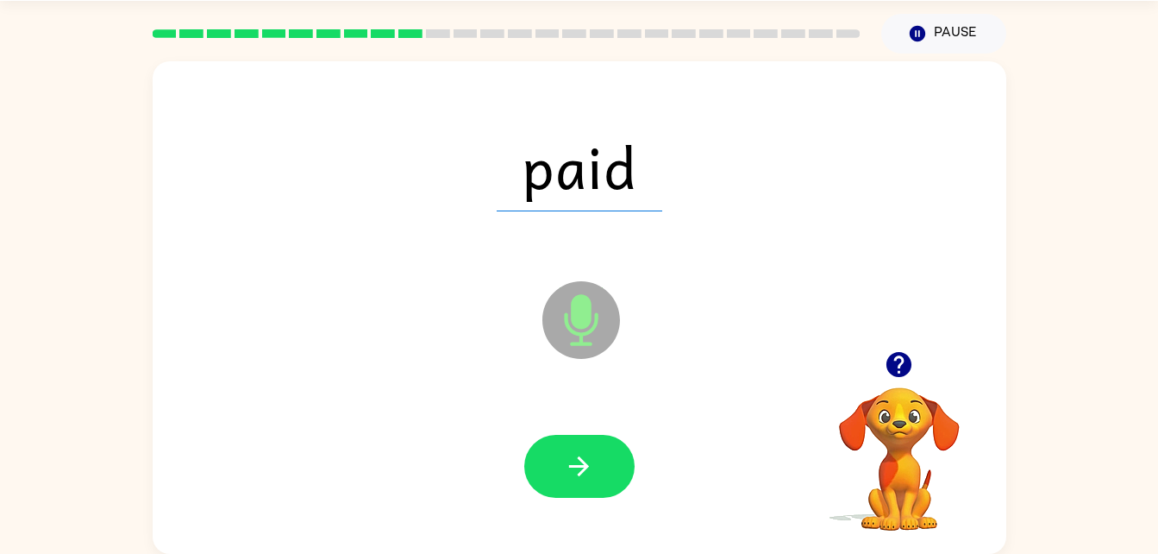
click at [635, 470] on div at bounding box center [579, 466] width 819 height 141
click at [616, 467] on button "button" at bounding box center [579, 466] width 110 height 63
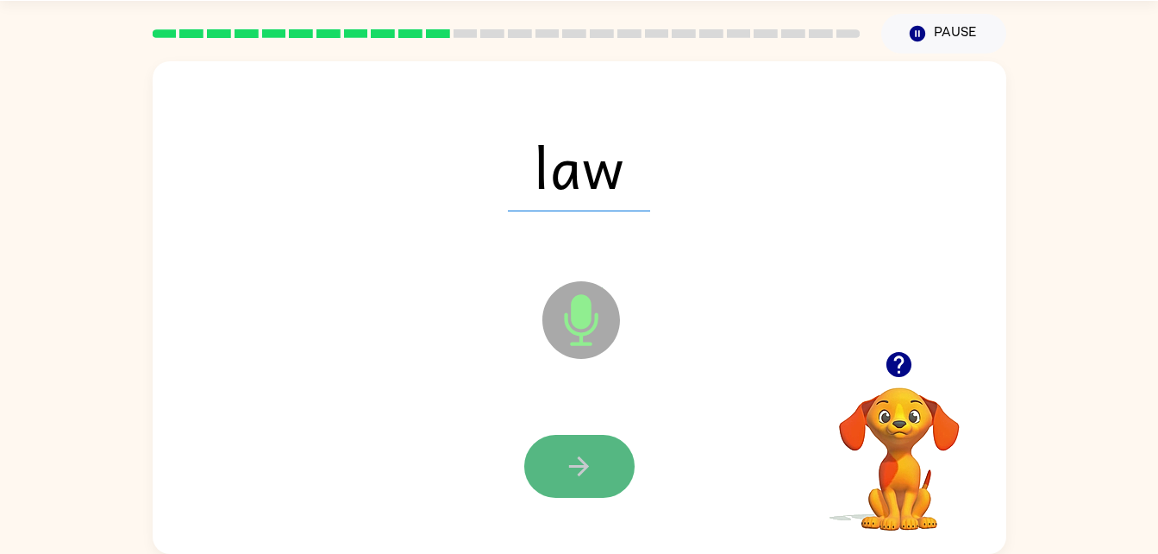
click at [571, 470] on icon "button" at bounding box center [579, 466] width 30 height 30
click at [569, 468] on icon "button" at bounding box center [579, 466] width 30 height 30
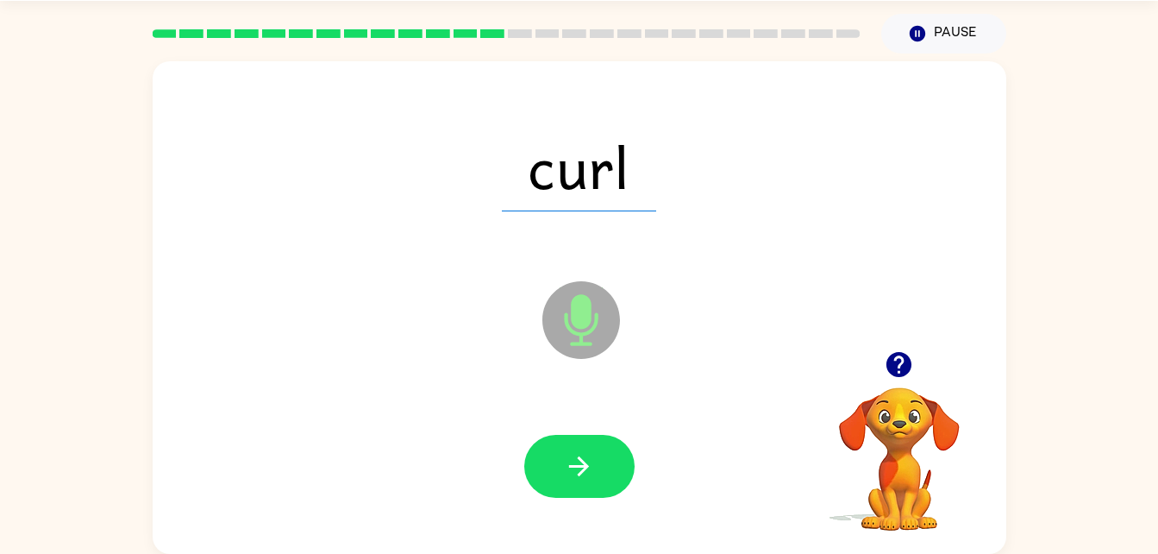
click at [568, 466] on div at bounding box center [579, 466] width 110 height 63
click at [568, 466] on icon "button" at bounding box center [579, 466] width 30 height 30
click at [568, 468] on div at bounding box center [579, 466] width 110 height 63
click at [574, 545] on div "girl Microphone The Microphone is here when it is your turn to talk" at bounding box center [580, 307] width 854 height 493
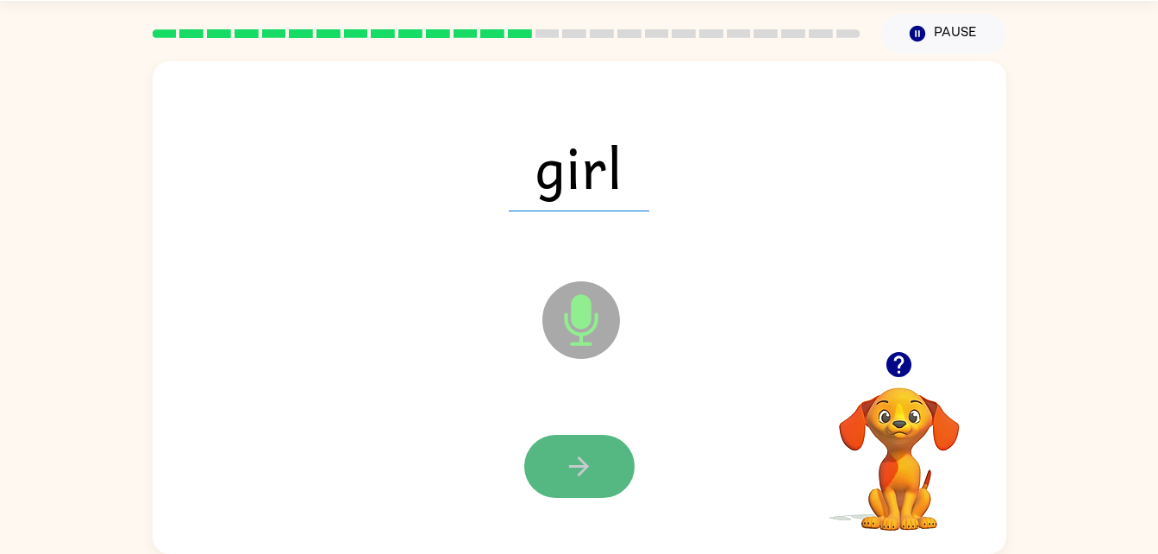
click at [555, 449] on button "button" at bounding box center [579, 466] width 110 height 63
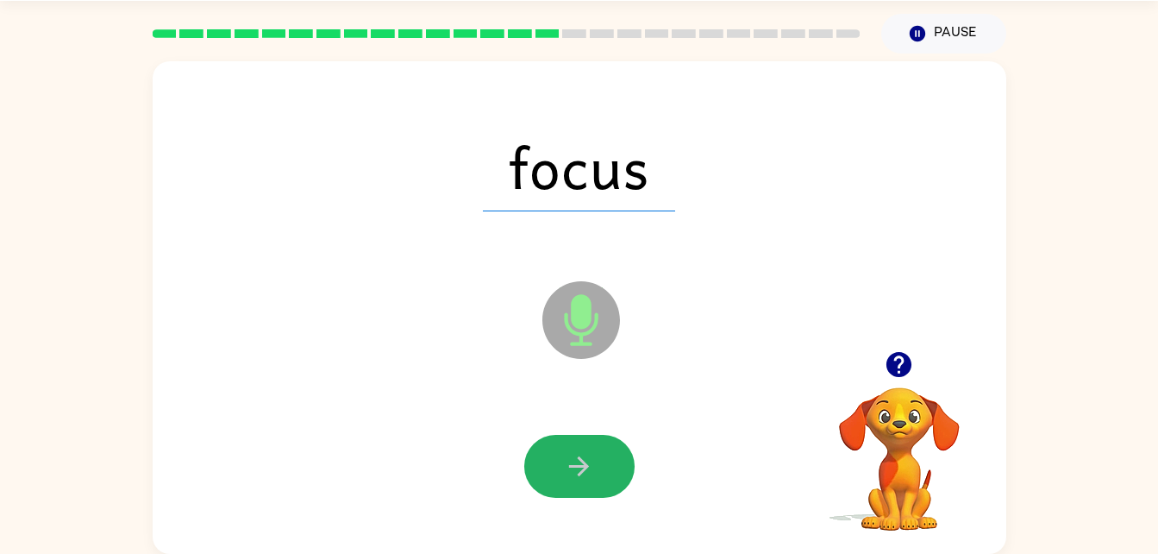
click at [555, 447] on button "button" at bounding box center [579, 466] width 110 height 63
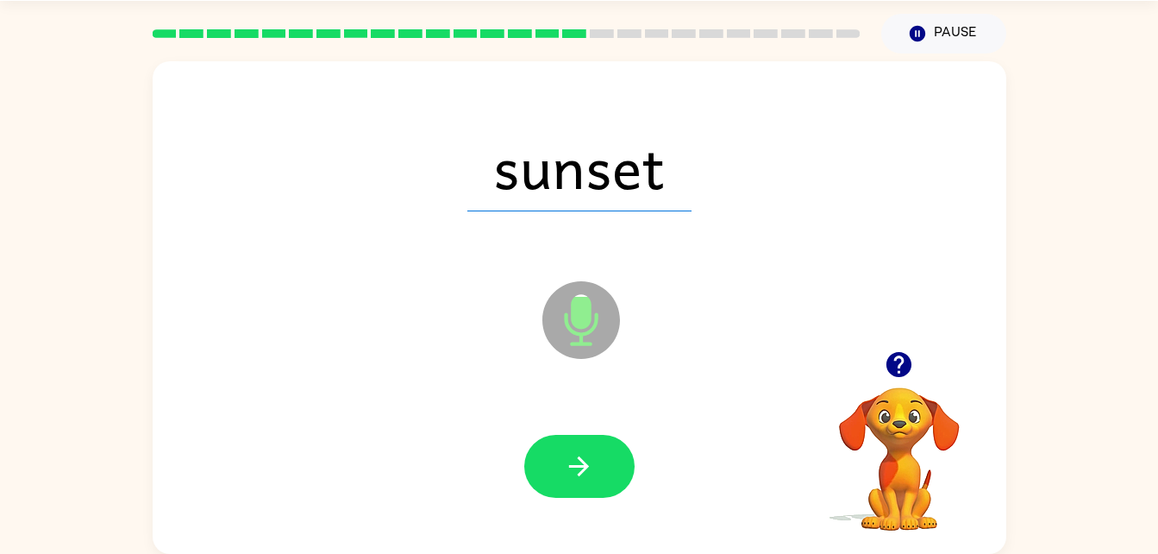
click at [555, 447] on button "button" at bounding box center [579, 466] width 110 height 63
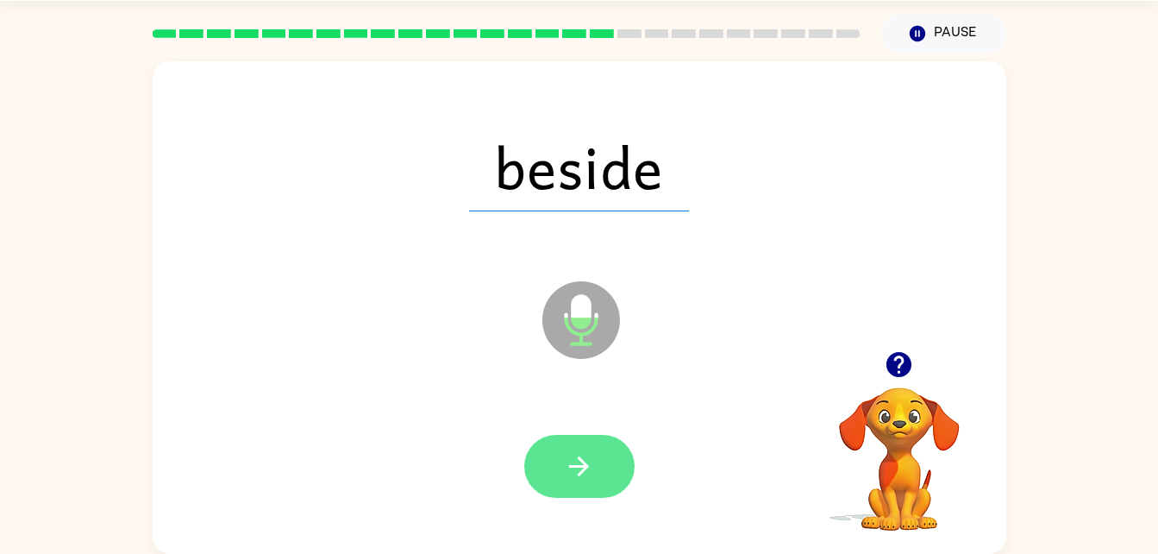
click at [574, 466] on icon "button" at bounding box center [579, 466] width 20 height 20
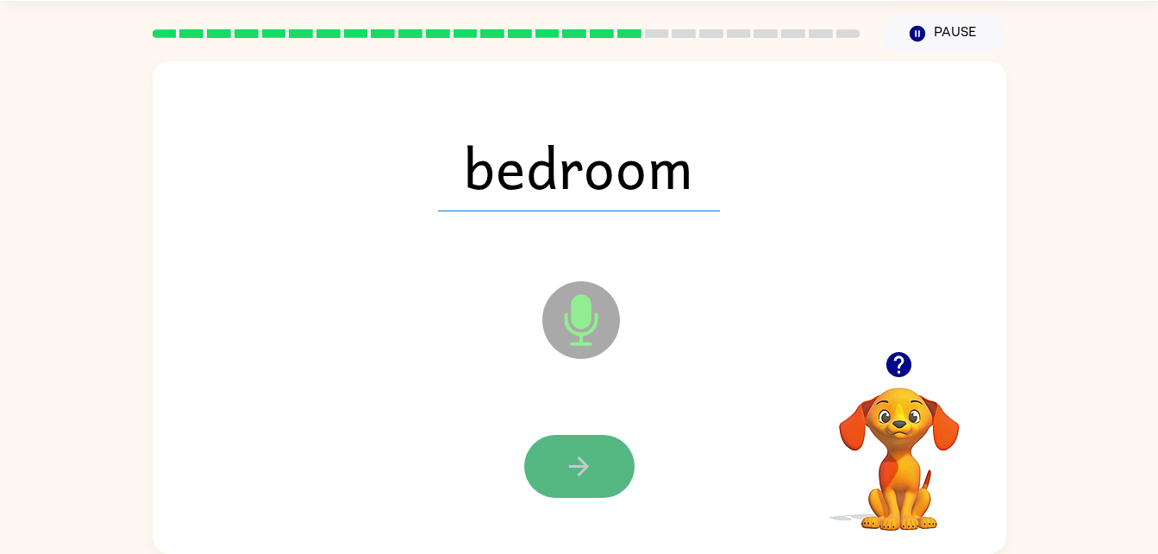
click at [574, 462] on icon "button" at bounding box center [579, 466] width 30 height 30
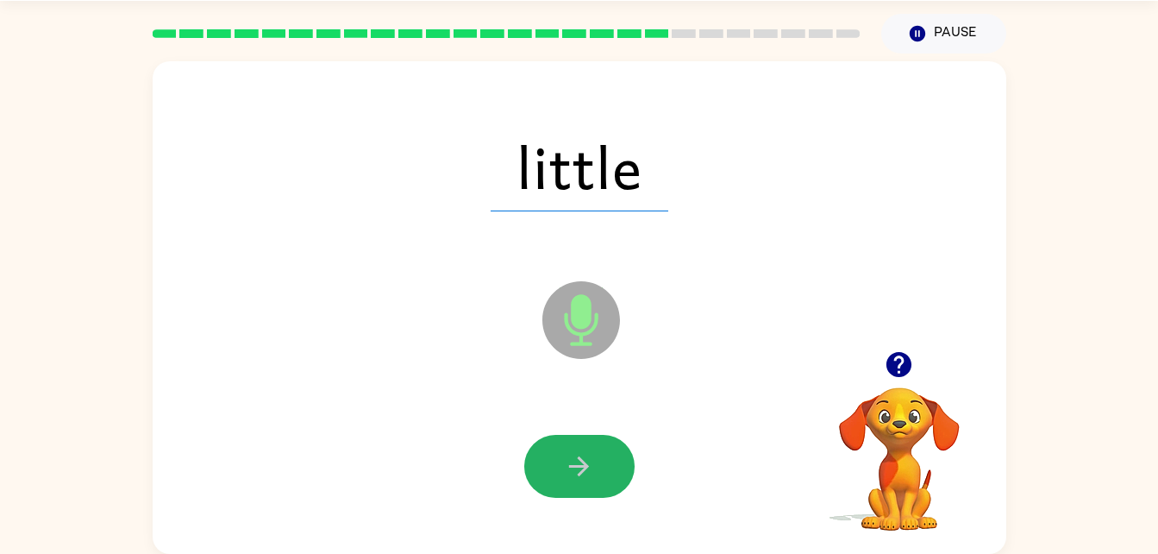
click at [573, 452] on icon "button" at bounding box center [579, 466] width 30 height 30
click at [573, 447] on button "button" at bounding box center [579, 466] width 110 height 63
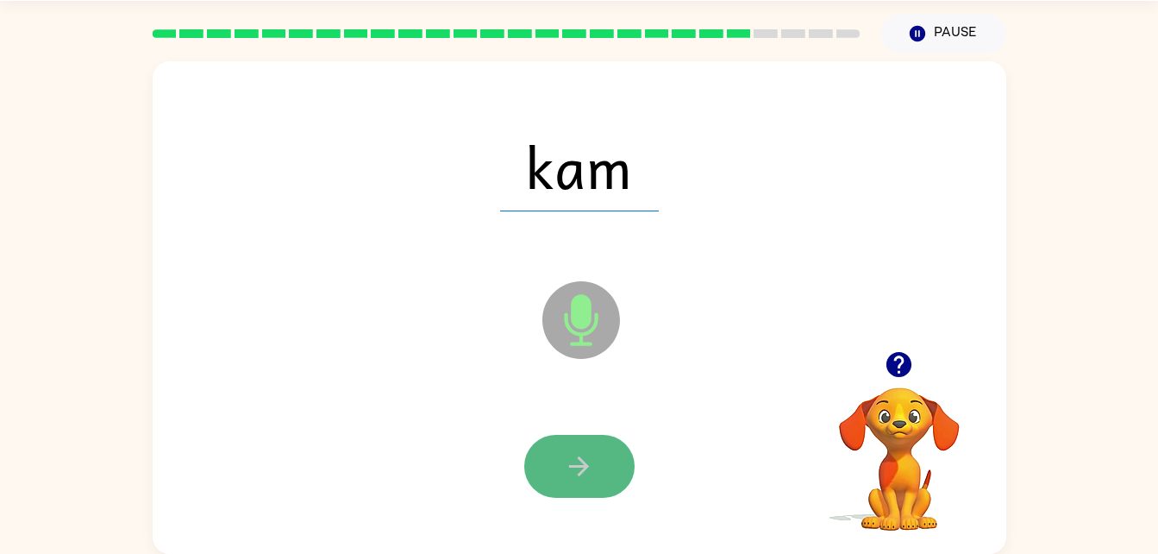
click at [582, 460] on icon "button" at bounding box center [579, 466] width 20 height 20
click at [562, 452] on button "button" at bounding box center [579, 466] width 110 height 63
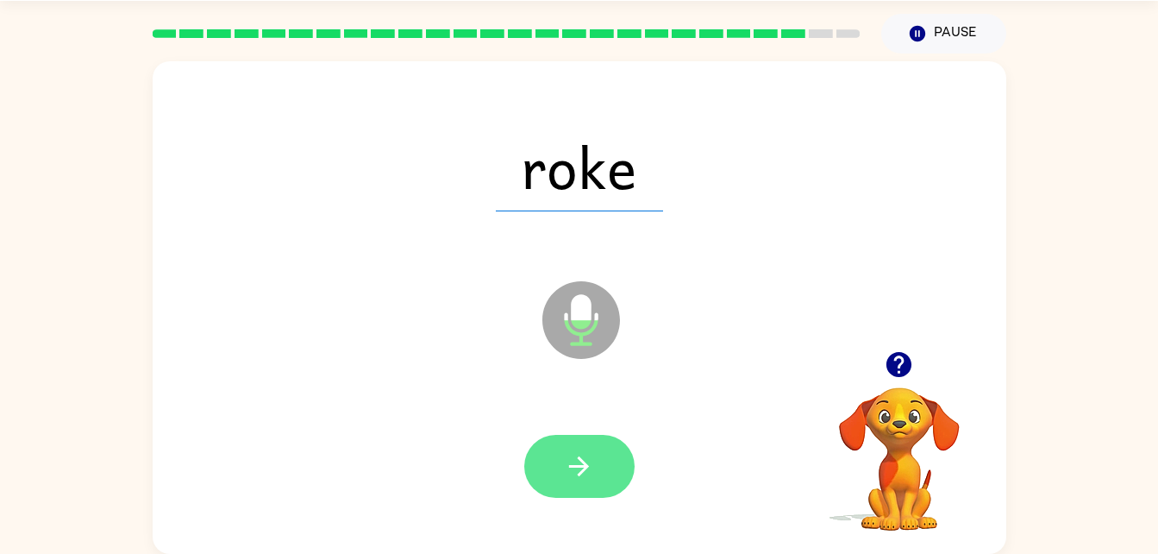
click at [565, 445] on button "button" at bounding box center [579, 466] width 110 height 63
click at [562, 439] on button "button" at bounding box center [579, 466] width 110 height 63
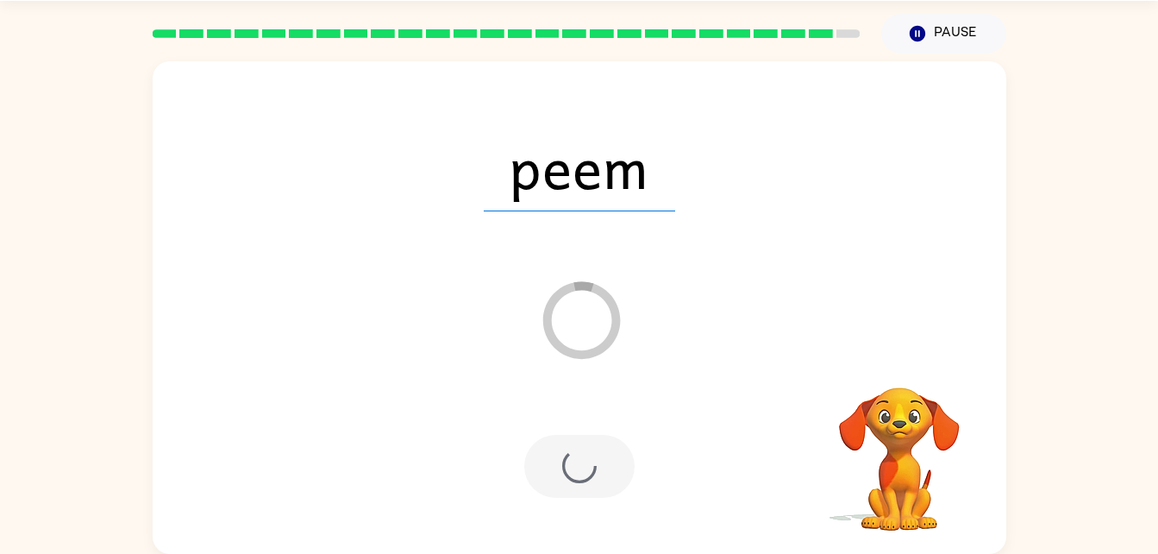
scroll to position [22, 0]
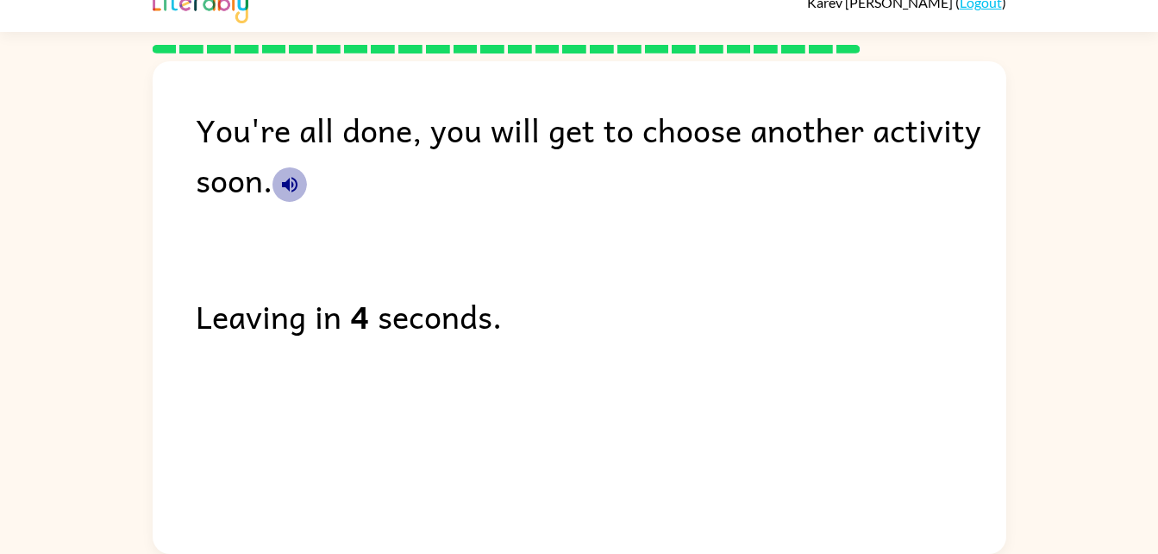
click at [296, 181] on icon "button" at bounding box center [290, 185] width 16 height 16
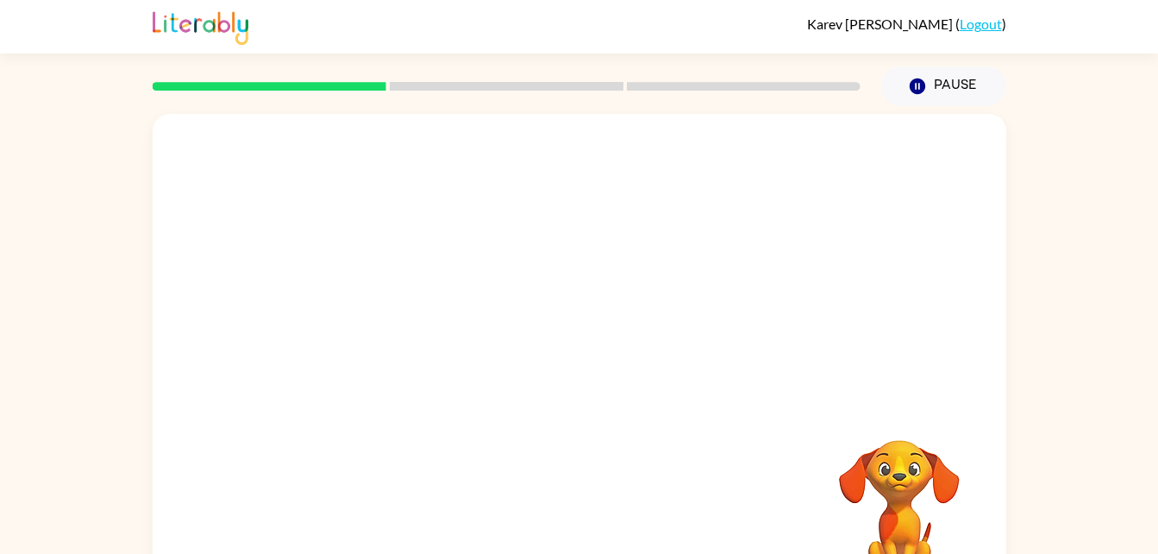
scroll to position [53, 0]
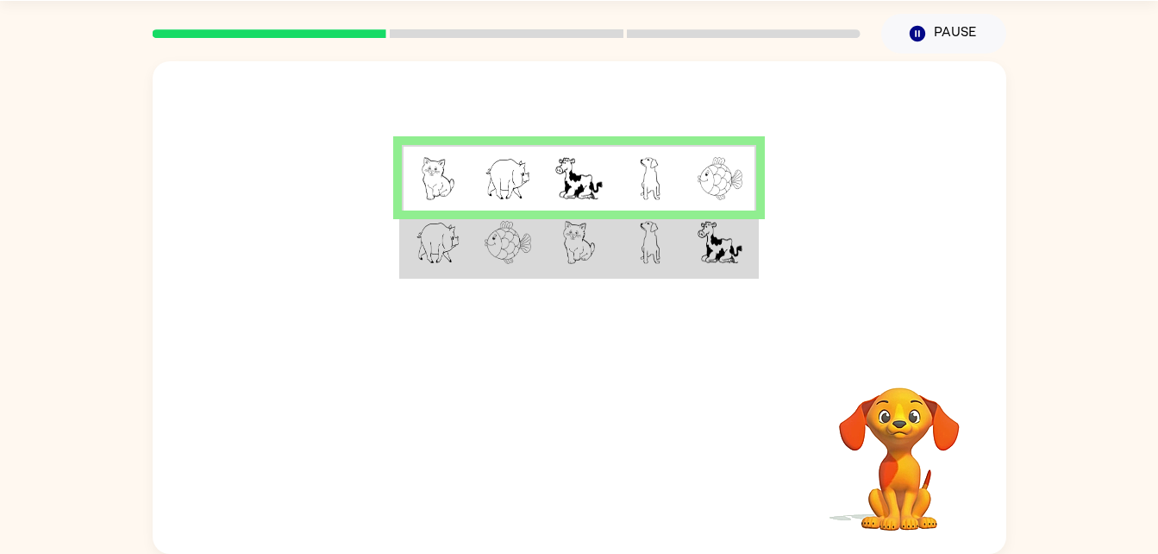
click at [624, 199] on td at bounding box center [650, 178] width 71 height 66
drag, startPoint x: 643, startPoint y: 268, endPoint x: 632, endPoint y: 252, distance: 19.9
click at [632, 252] on td at bounding box center [650, 243] width 71 height 66
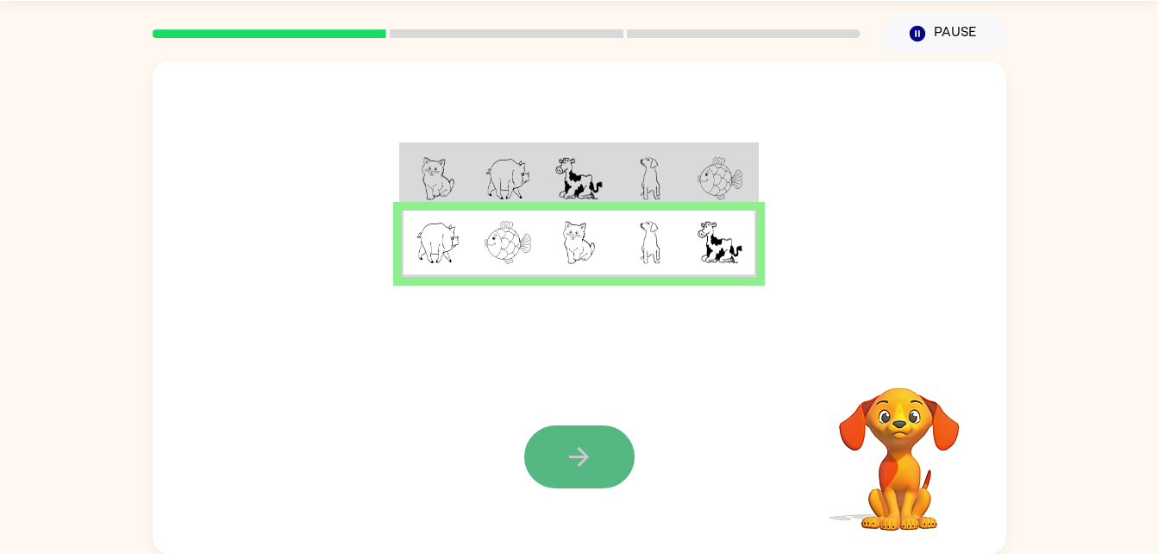
click at [578, 461] on icon "button" at bounding box center [579, 457] width 30 height 30
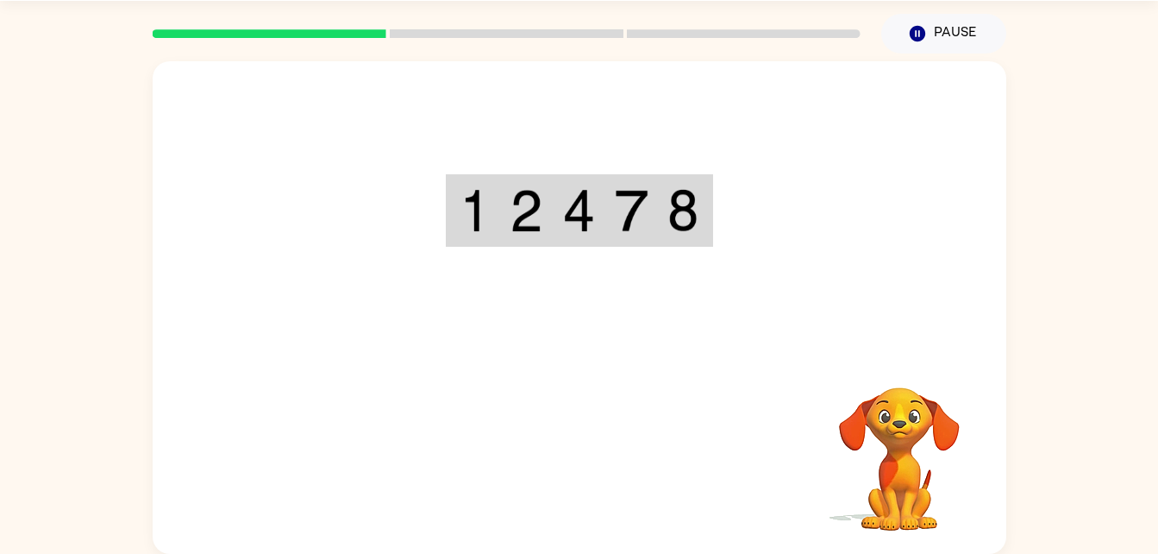
click at [485, 203] on img at bounding box center [475, 210] width 31 height 43
click at [550, 224] on tr at bounding box center [579, 211] width 263 height 68
click at [568, 209] on img at bounding box center [578, 210] width 33 height 43
click at [613, 236] on td at bounding box center [631, 211] width 53 height 68
click at [647, 165] on div at bounding box center [580, 206] width 854 height 290
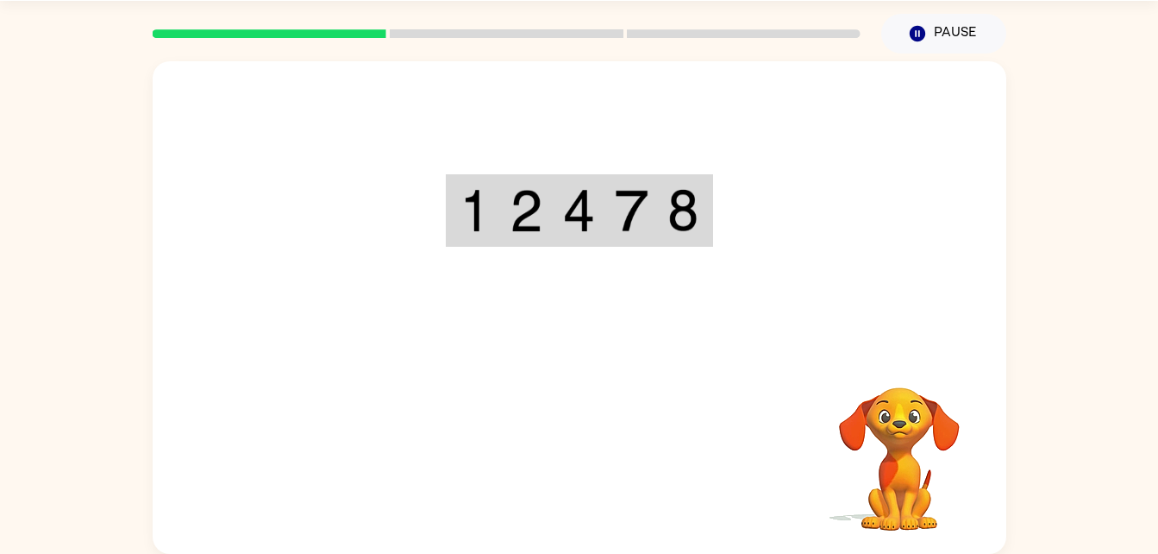
click at [670, 216] on img at bounding box center [683, 210] width 31 height 43
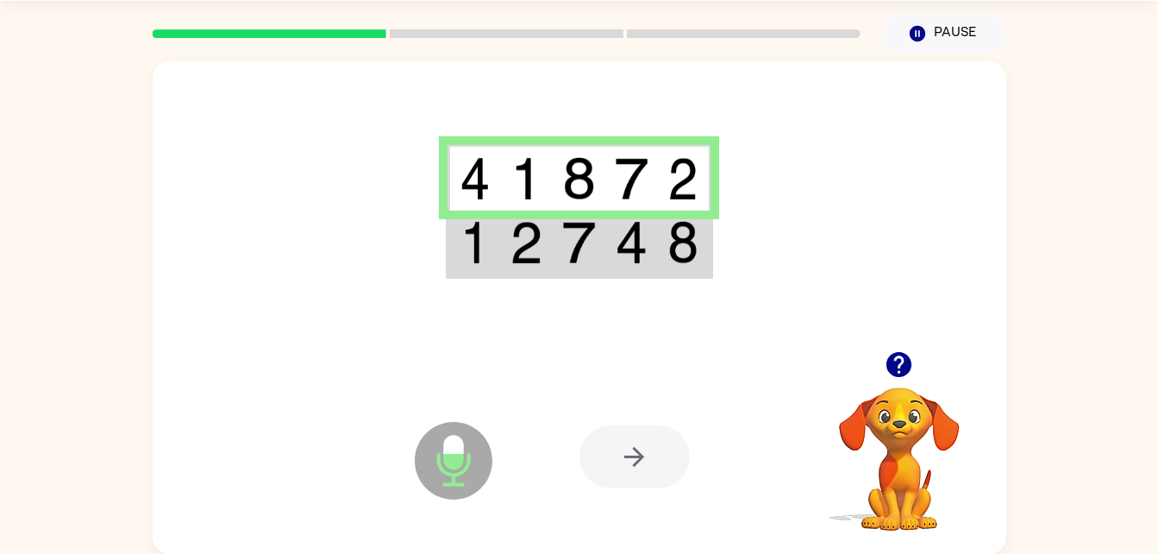
click at [638, 264] on img at bounding box center [631, 242] width 33 height 43
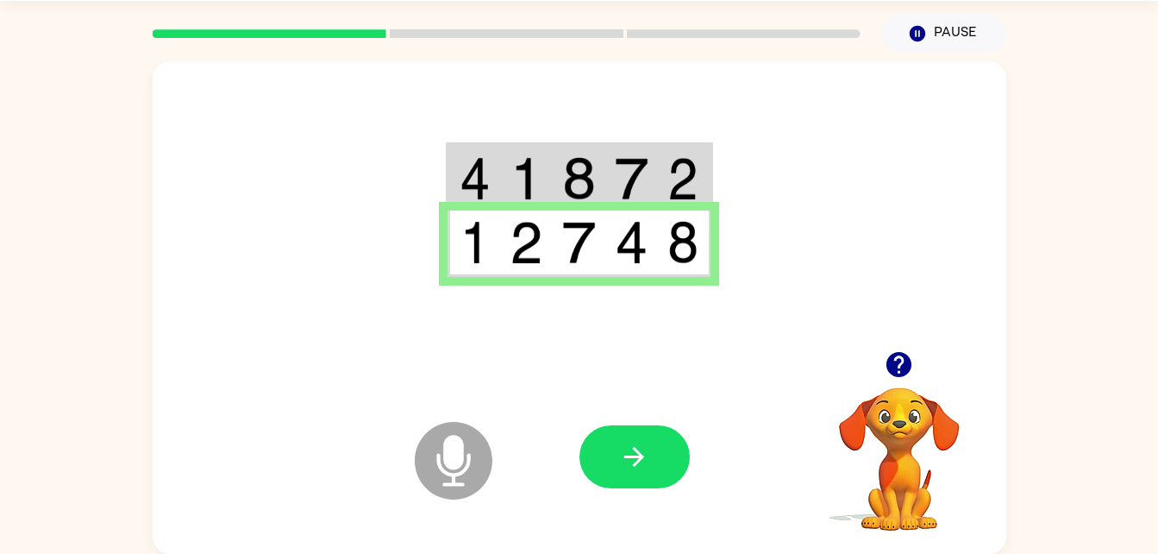
click at [627, 469] on button "button" at bounding box center [635, 456] width 110 height 63
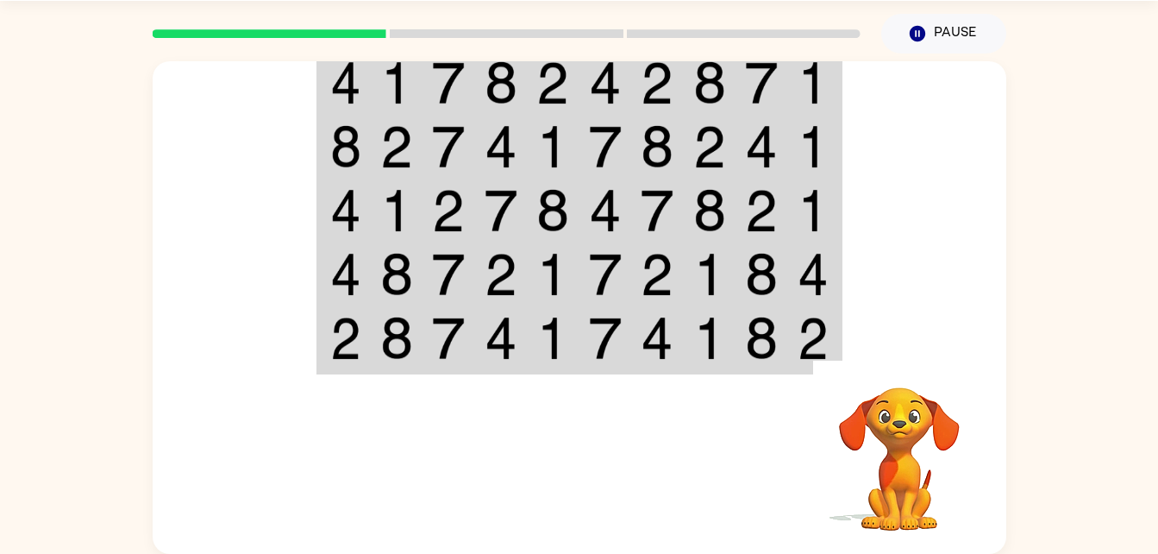
click at [368, 104] on td at bounding box center [344, 82] width 53 height 66
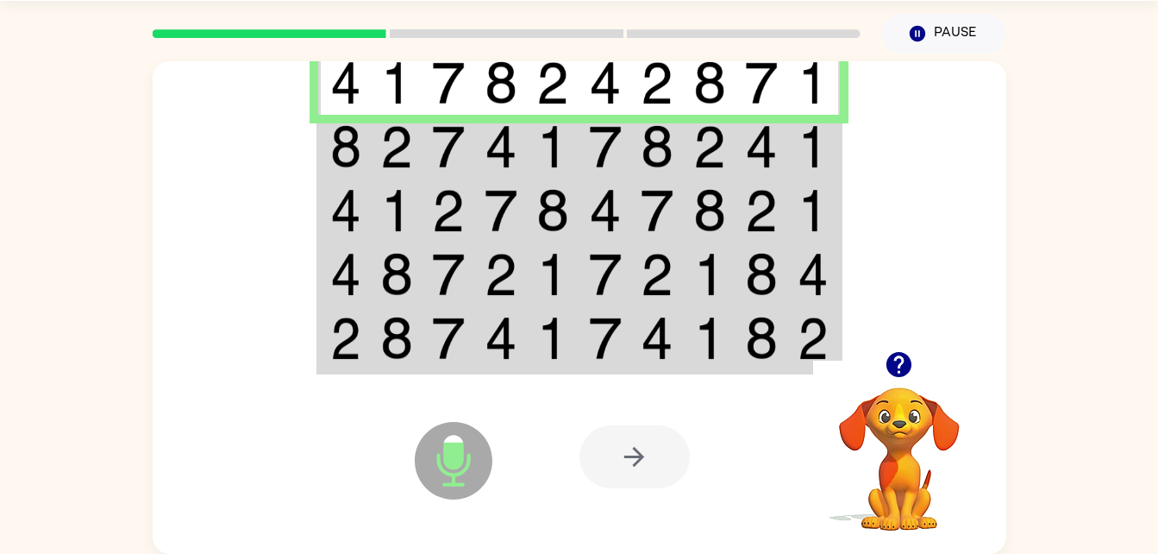
click at [428, 166] on td at bounding box center [449, 147] width 53 height 64
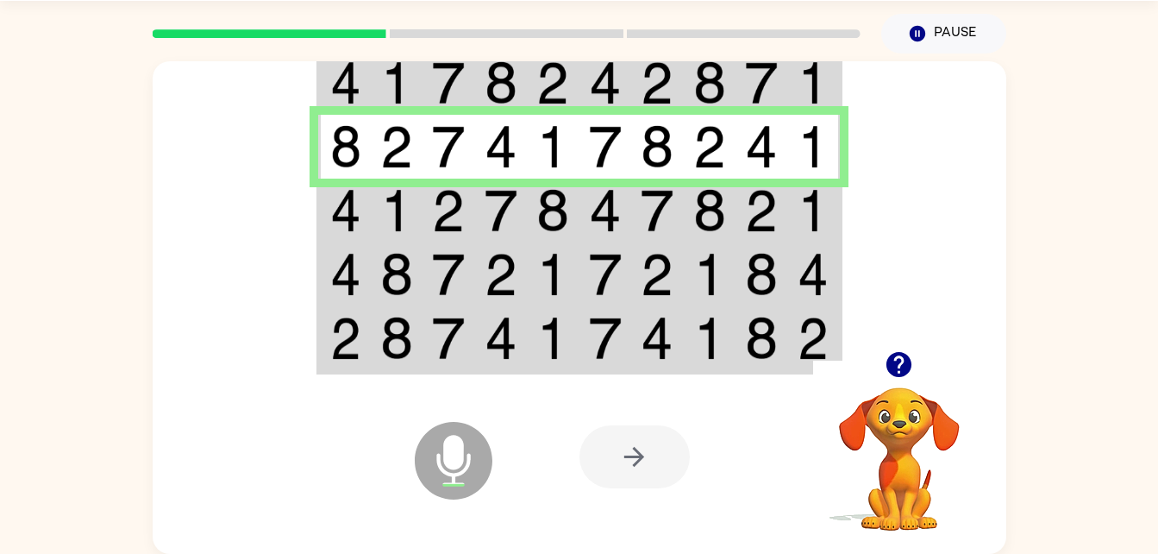
click at [517, 244] on td at bounding box center [501, 274] width 53 height 64
click at [516, 251] on td at bounding box center [501, 274] width 53 height 64
click at [516, 179] on td at bounding box center [501, 211] width 53 height 64
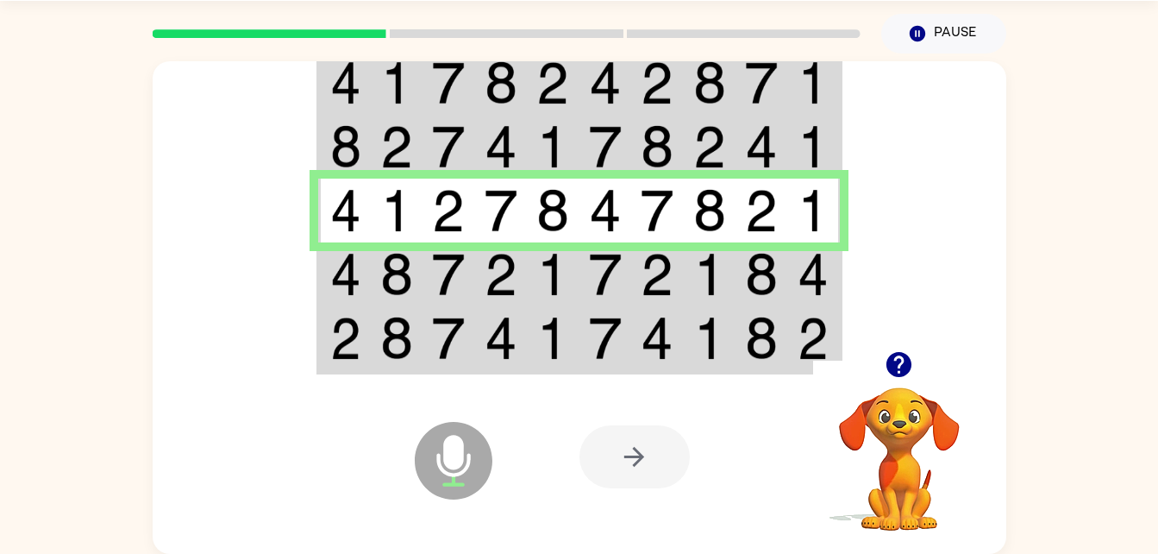
click at [629, 242] on td at bounding box center [606, 274] width 53 height 64
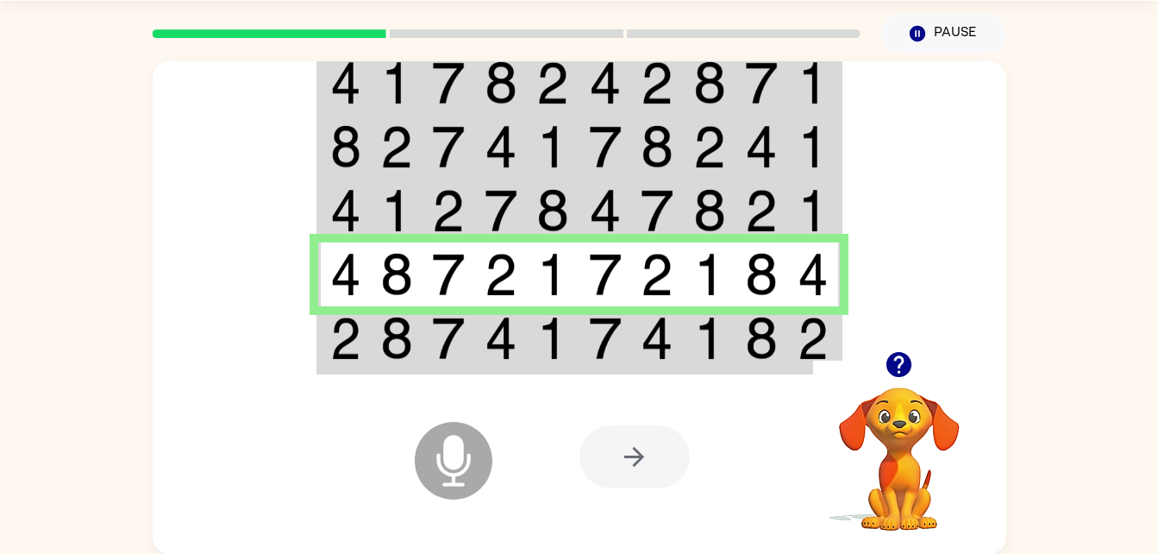
click at [634, 306] on td at bounding box center [657, 339] width 53 height 66
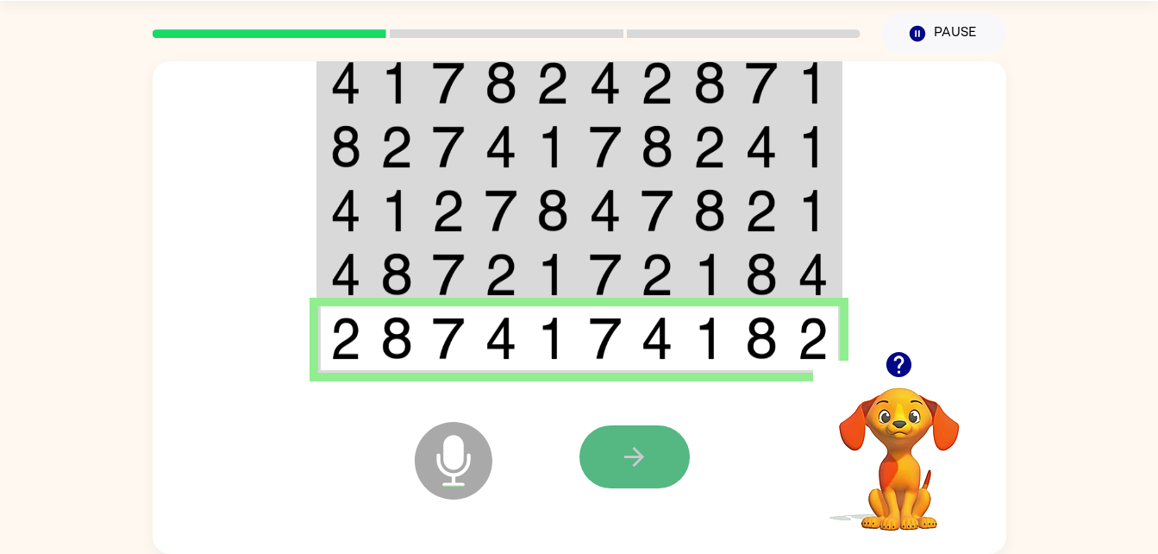
click at [626, 462] on icon "button" at bounding box center [634, 457] width 30 height 30
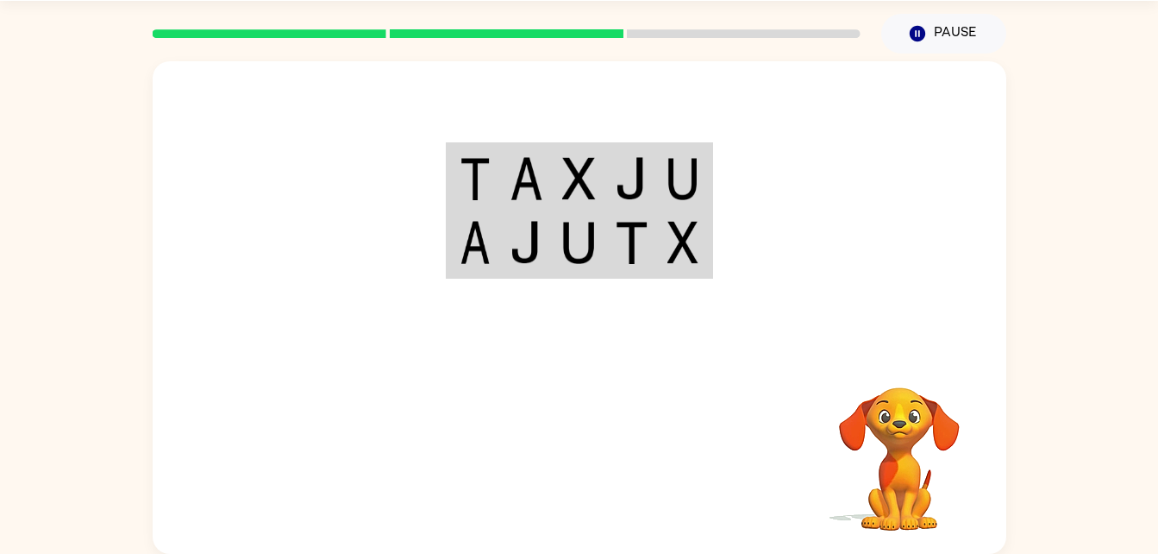
click at [518, 200] on img at bounding box center [526, 178] width 33 height 43
click at [526, 210] on td at bounding box center [526, 178] width 53 height 66
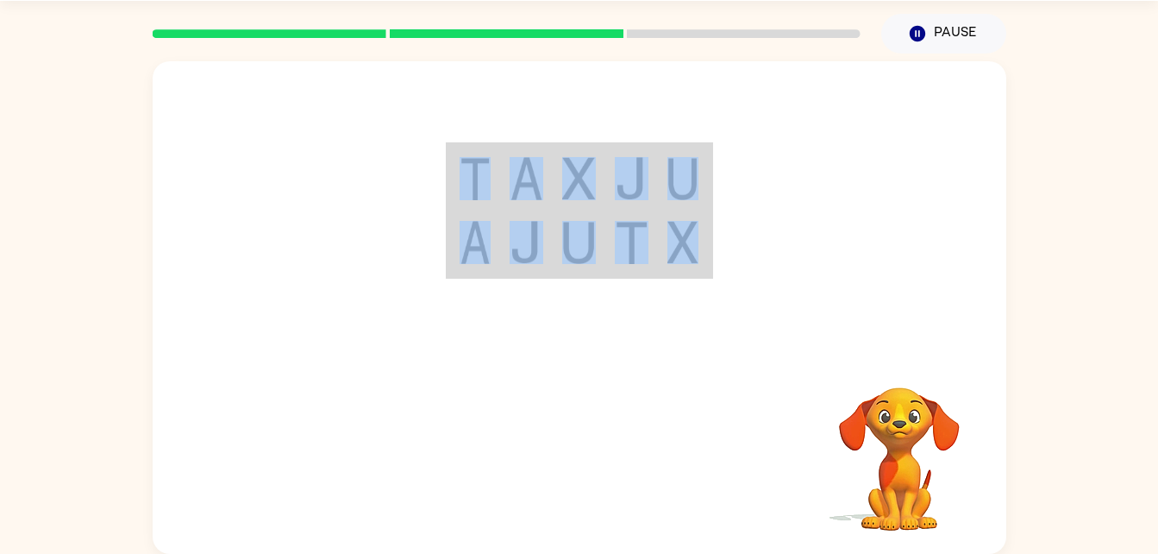
click at [526, 210] on td at bounding box center [526, 178] width 53 height 66
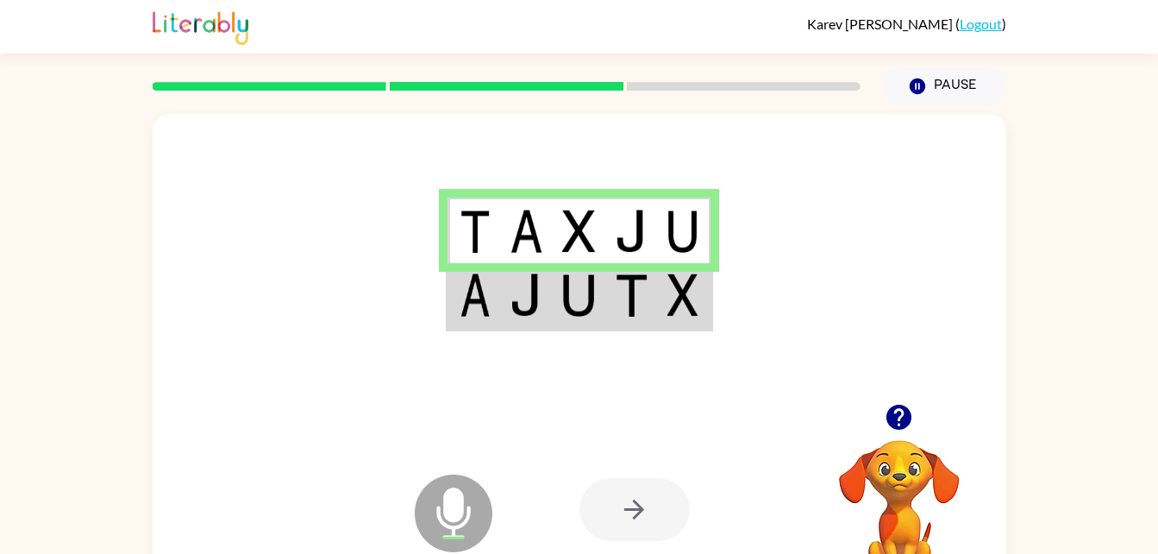
click at [499, 259] on td at bounding box center [474, 231] width 53 height 66
click at [499, 255] on td at bounding box center [474, 231] width 53 height 66
click at [492, 320] on td at bounding box center [474, 296] width 53 height 66
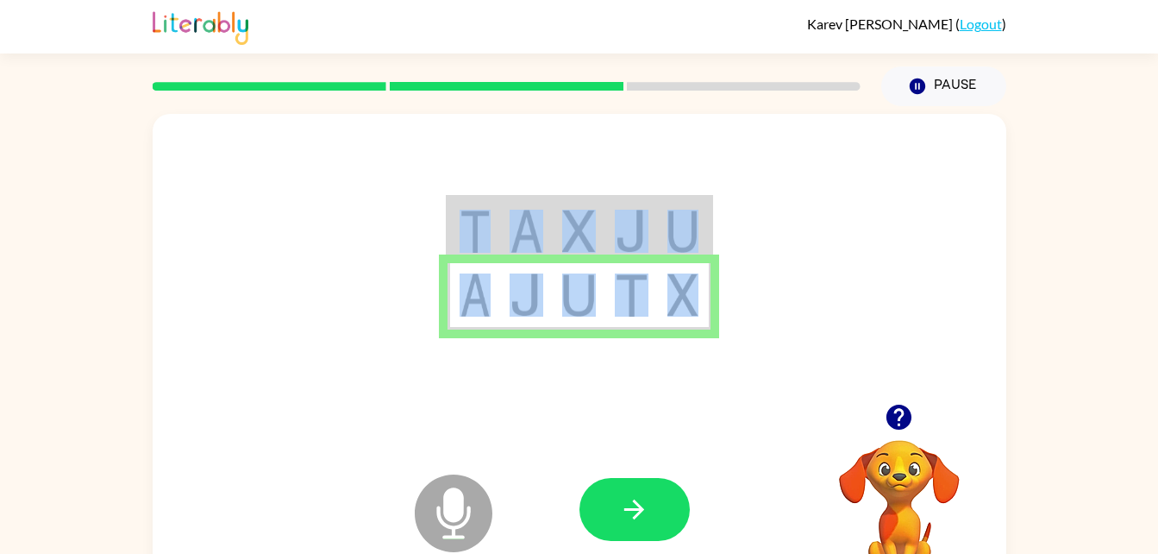
click at [492, 320] on td at bounding box center [474, 296] width 53 height 66
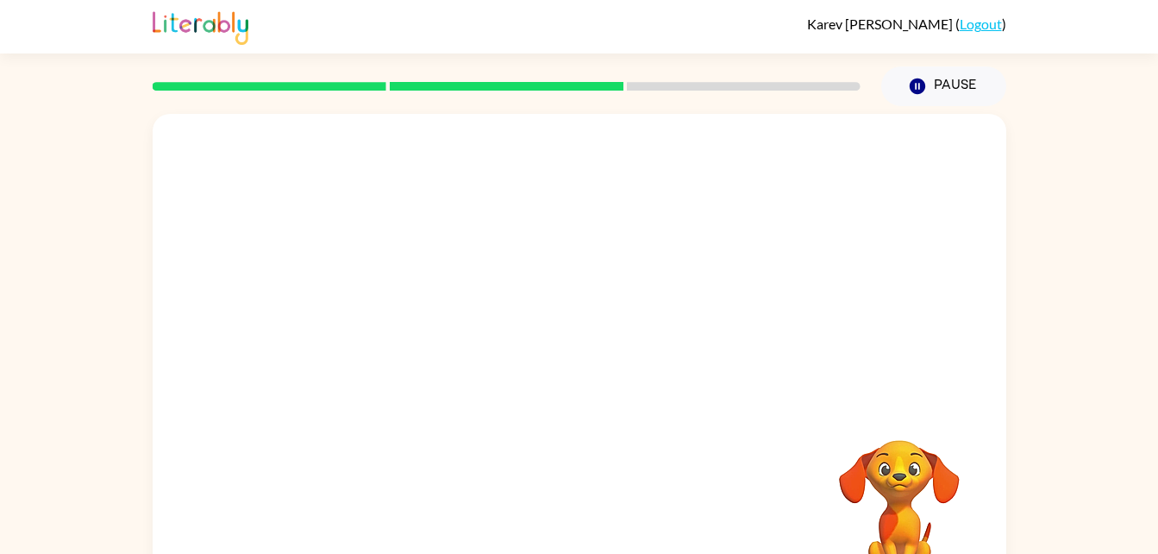
scroll to position [53, 0]
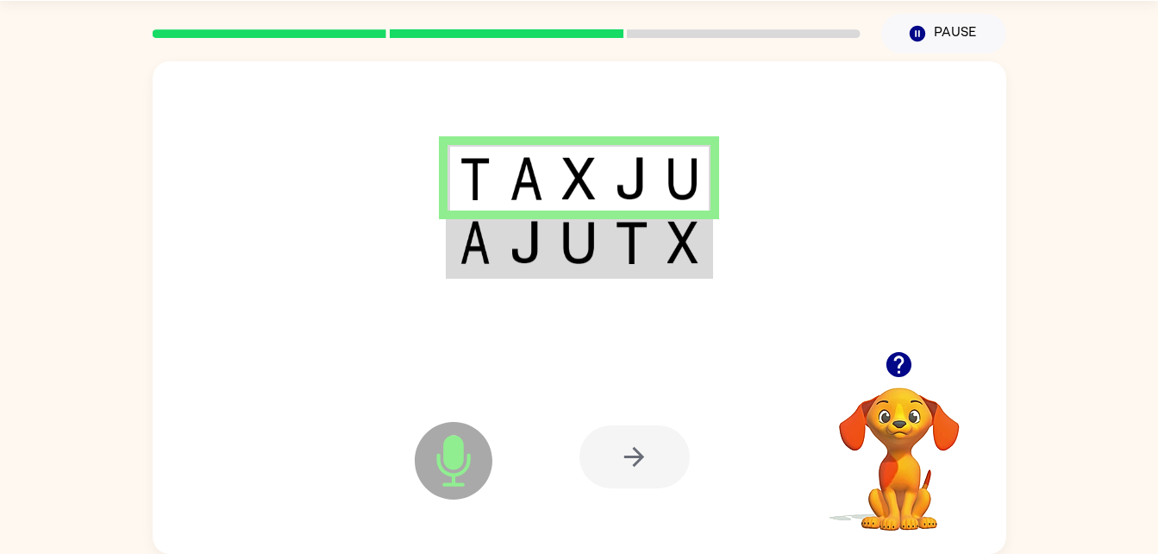
click at [599, 208] on td at bounding box center [579, 178] width 53 height 66
click at [583, 209] on td at bounding box center [579, 178] width 53 height 66
click at [587, 209] on td at bounding box center [579, 178] width 53 height 66
click at [589, 273] on td at bounding box center [579, 243] width 53 height 66
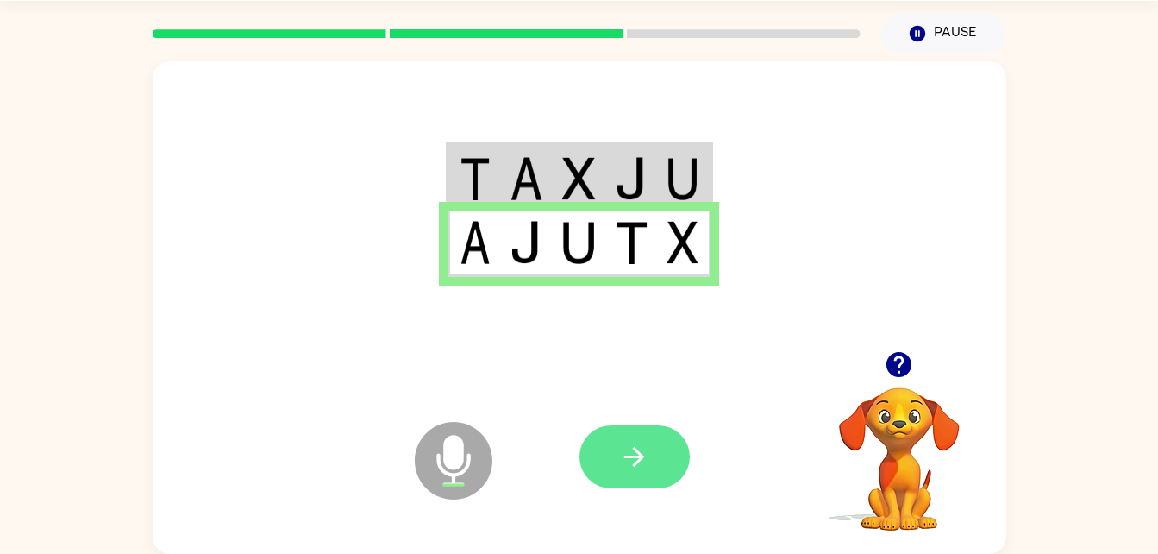
click at [635, 461] on icon "button" at bounding box center [634, 457] width 30 height 30
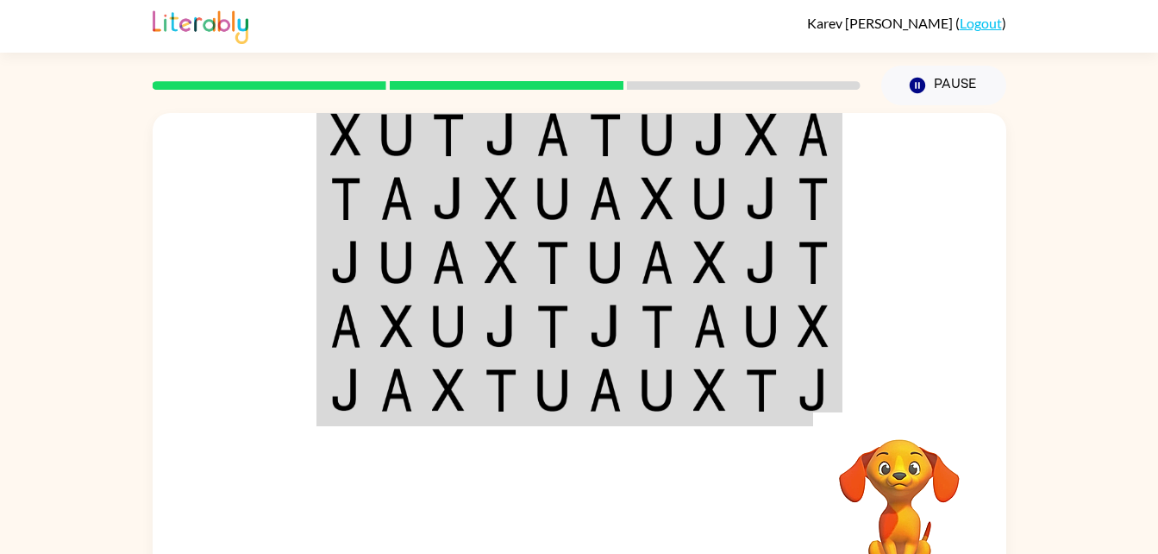
scroll to position [0, 0]
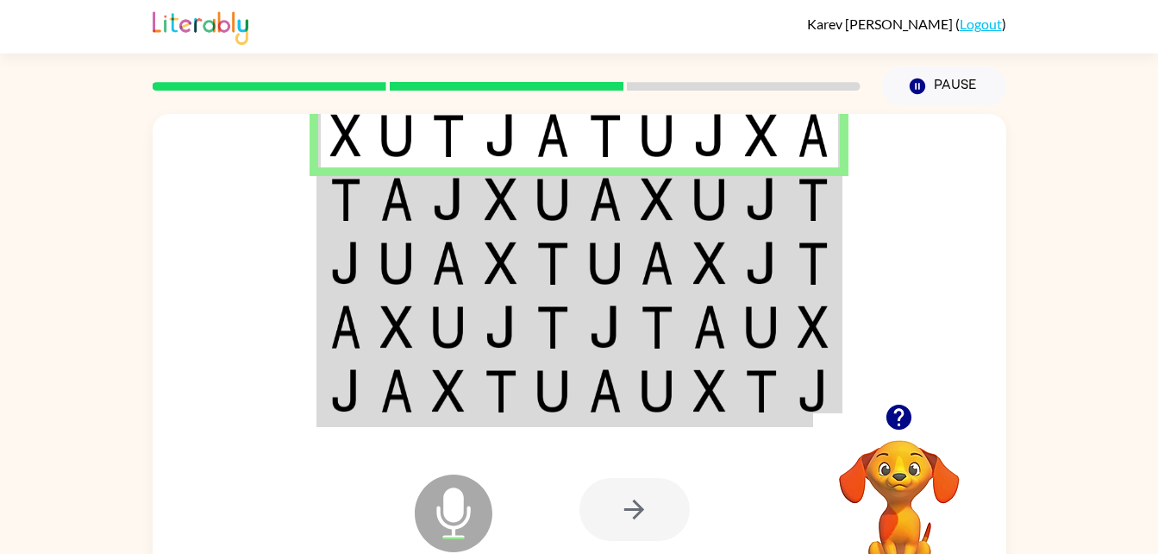
click at [568, 170] on td at bounding box center [553, 199] width 53 height 64
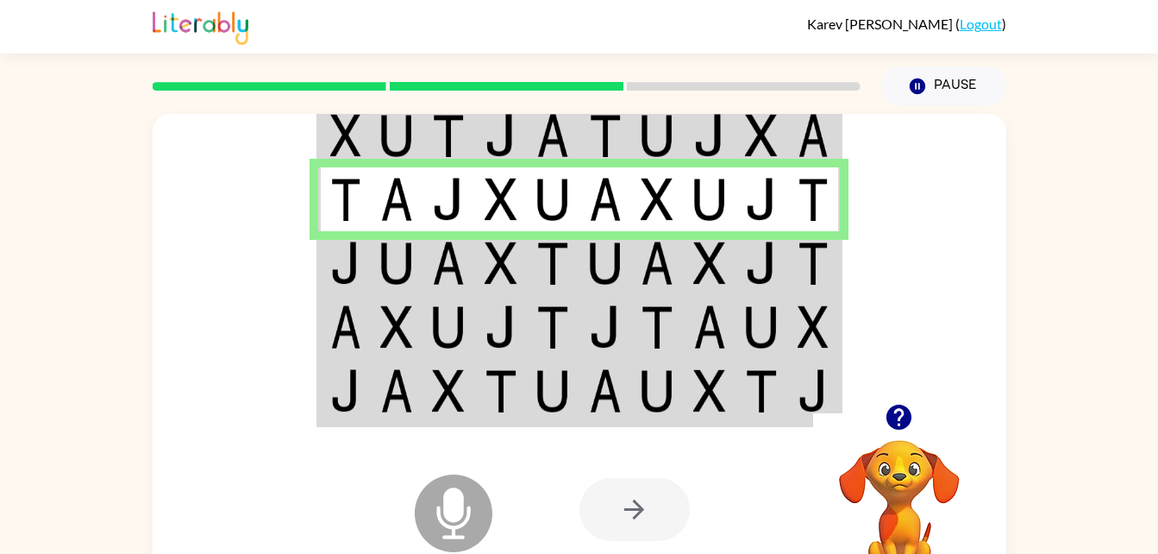
click at [661, 229] on td at bounding box center [657, 199] width 53 height 64
click at [684, 403] on td at bounding box center [710, 392] width 53 height 66
click at [685, 388] on td at bounding box center [710, 392] width 53 height 66
click at [681, 379] on td at bounding box center [657, 392] width 53 height 66
click at [684, 232] on td at bounding box center [710, 263] width 53 height 64
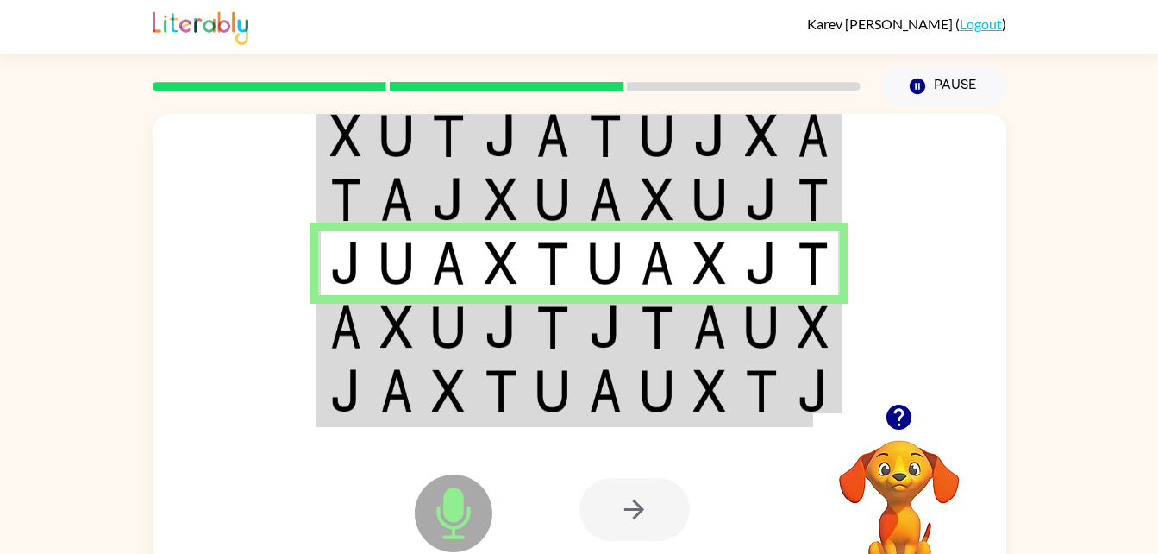
click at [687, 297] on td at bounding box center [710, 327] width 53 height 64
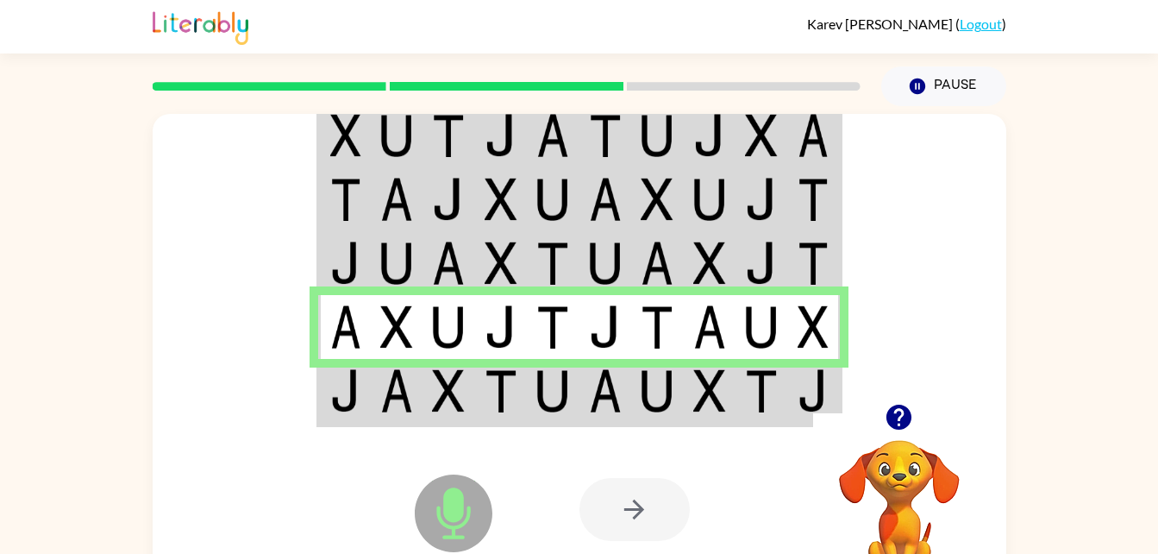
click at [689, 359] on td at bounding box center [710, 392] width 53 height 66
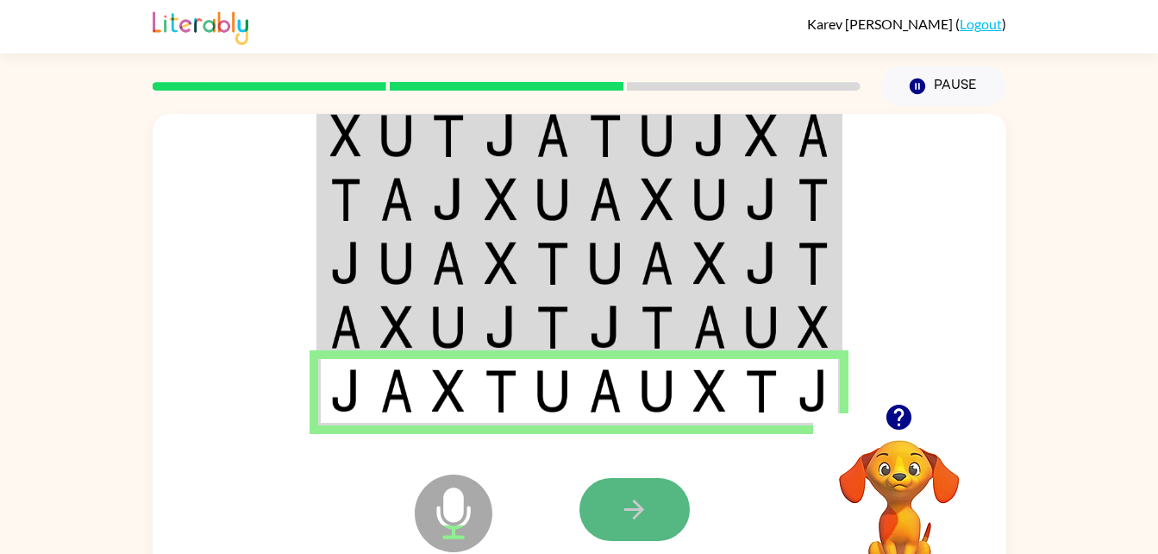
click at [649, 518] on icon "button" at bounding box center [634, 509] width 30 height 30
